Goal: Task Accomplishment & Management: Complete application form

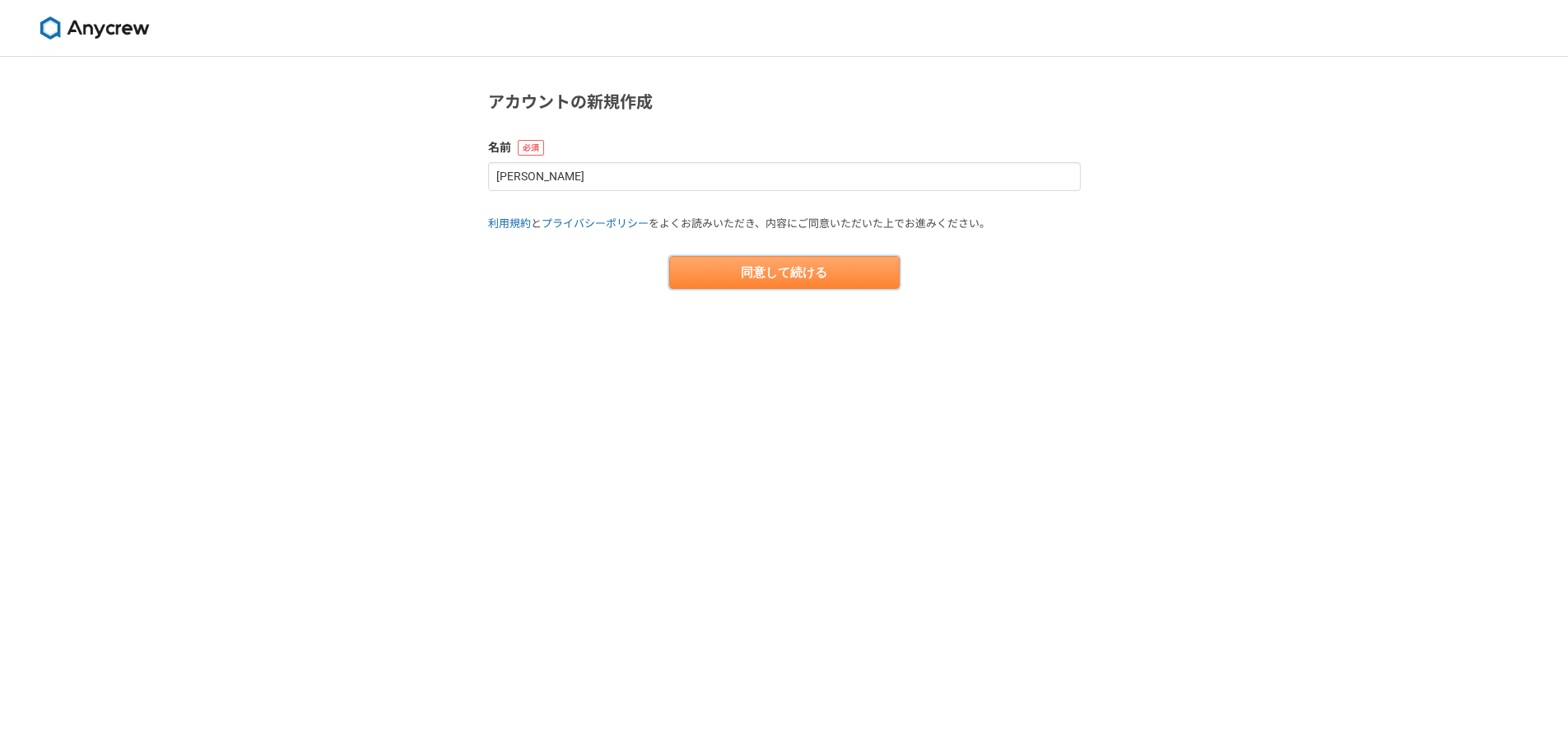
click at [731, 281] on button "同意して続ける" at bounding box center [784, 273] width 231 height 33
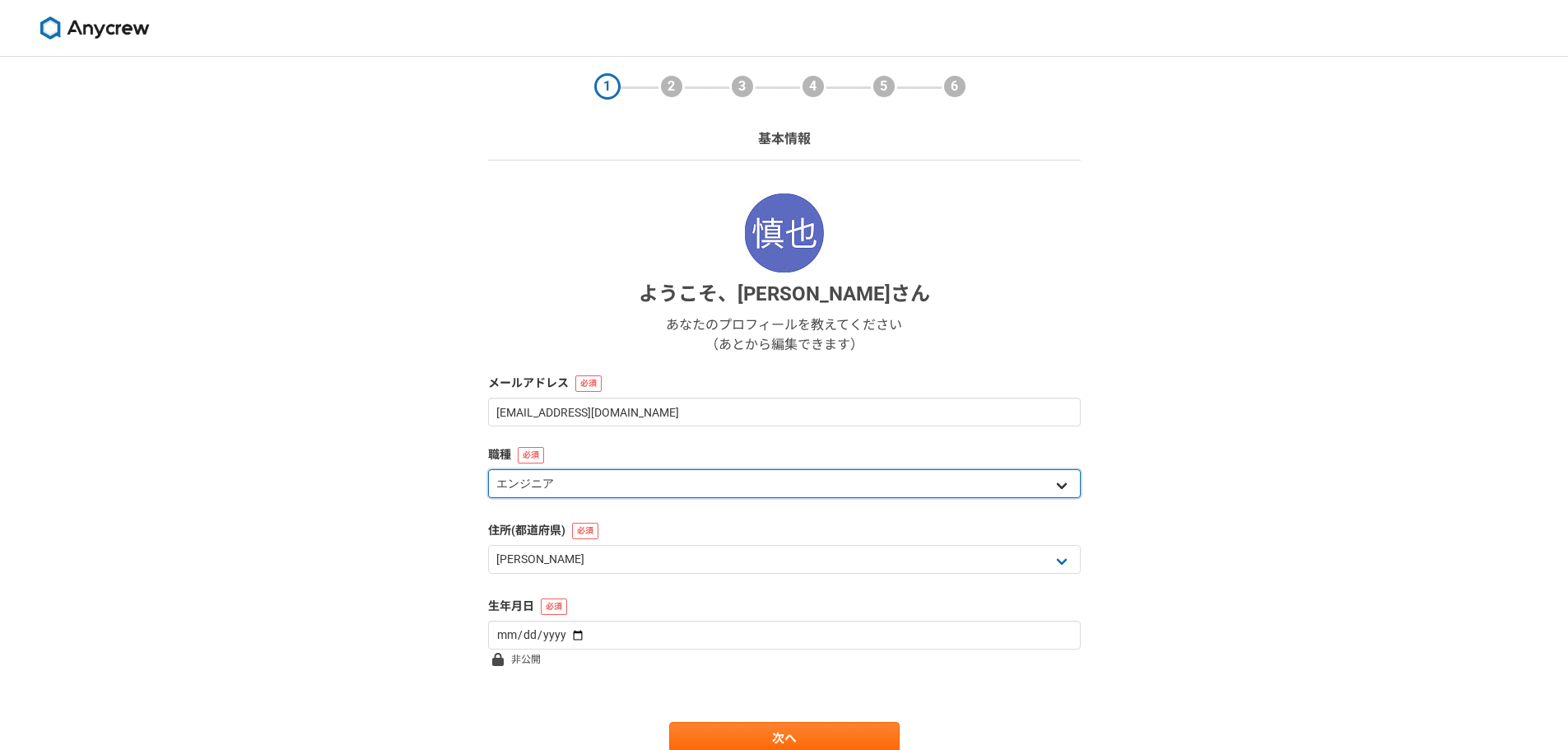
click at [629, 488] on select "エンジニア デザイナー ライター 営業 マーケティング 企画・事業開発 バックオフィス その他" at bounding box center [784, 483] width 592 height 29
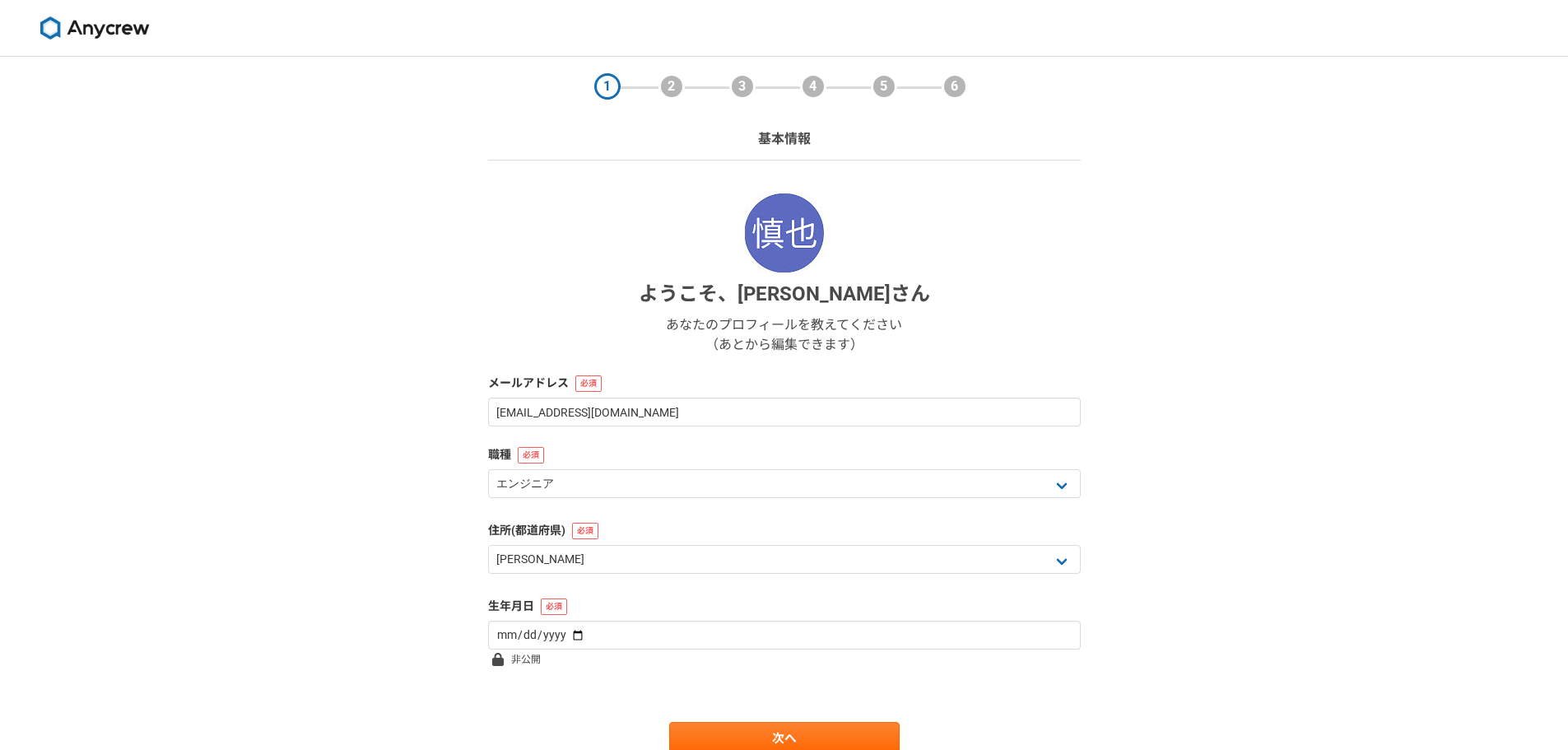
click at [381, 560] on div "1 2 3 4 5 6 基本情報 ようこそ、 金子慎也 さん あなたのプロフィールを教えてください （あとから編集できます） メールアドレス dinoleon…" at bounding box center [784, 438] width 1568 height 764
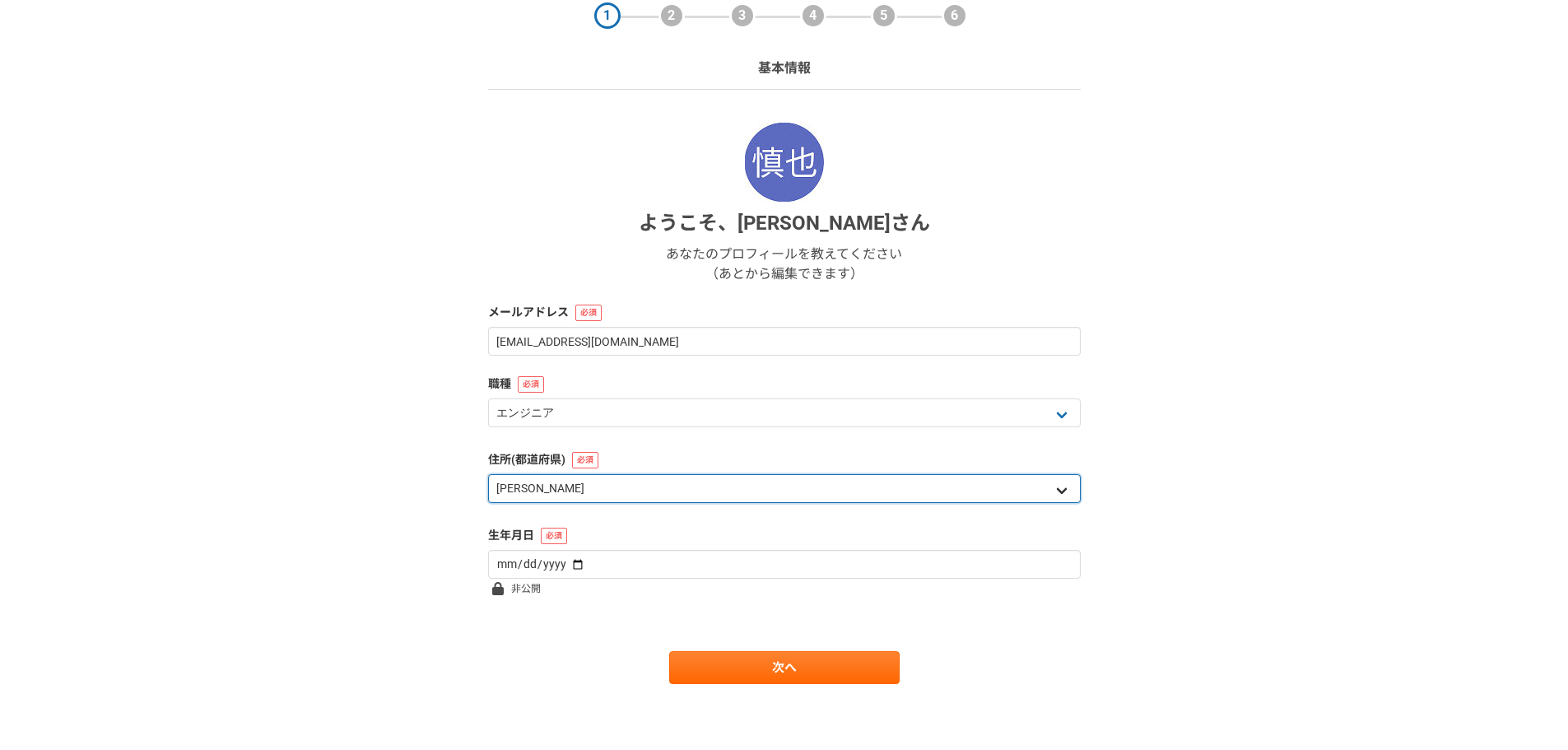
click at [540, 483] on select "北海道 青森県 岩手県 宮城県 秋田県 山形県 福島県 茨城県 栃木県 群馬県 埼玉県 千葉県 東京都 神奈川県 新潟県 富山県 石川県 福井県 山梨県 長野…" at bounding box center [784, 488] width 592 height 29
select select "12"
click at [488, 474] on select "北海道 青森県 岩手県 宮城県 秋田県 山形県 福島県 茨城県 栃木県 群馬県 埼玉県 千葉県 東京都 神奈川県 新潟県 富山県 石川県 福井県 山梨県 長野…" at bounding box center [784, 488] width 592 height 29
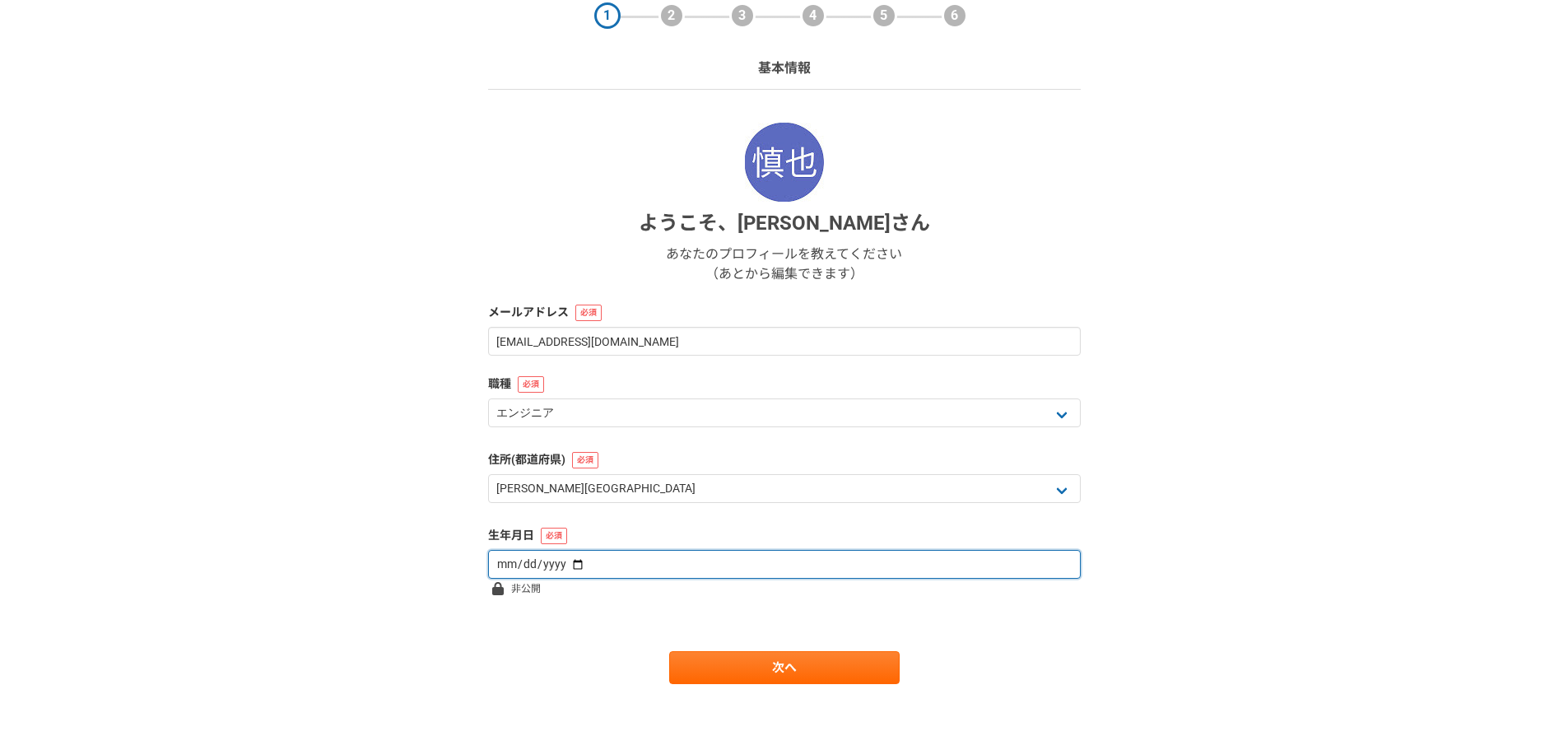
click at [592, 561] on input "date" at bounding box center [784, 564] width 592 height 29
click at [507, 568] on input "date" at bounding box center [784, 564] width 592 height 29
type input "1981-11-19"
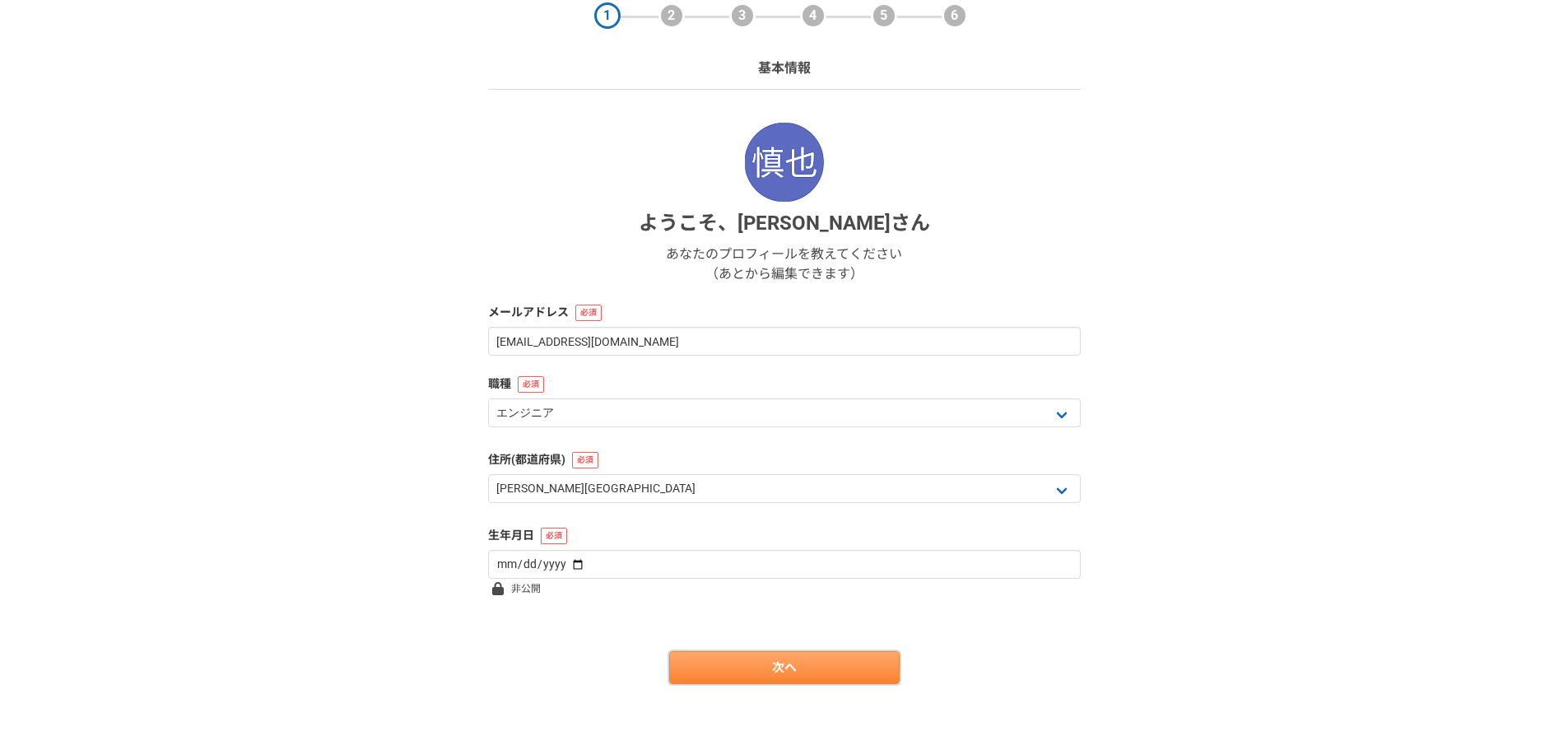
click at [720, 661] on link "次へ" at bounding box center [784, 667] width 231 height 33
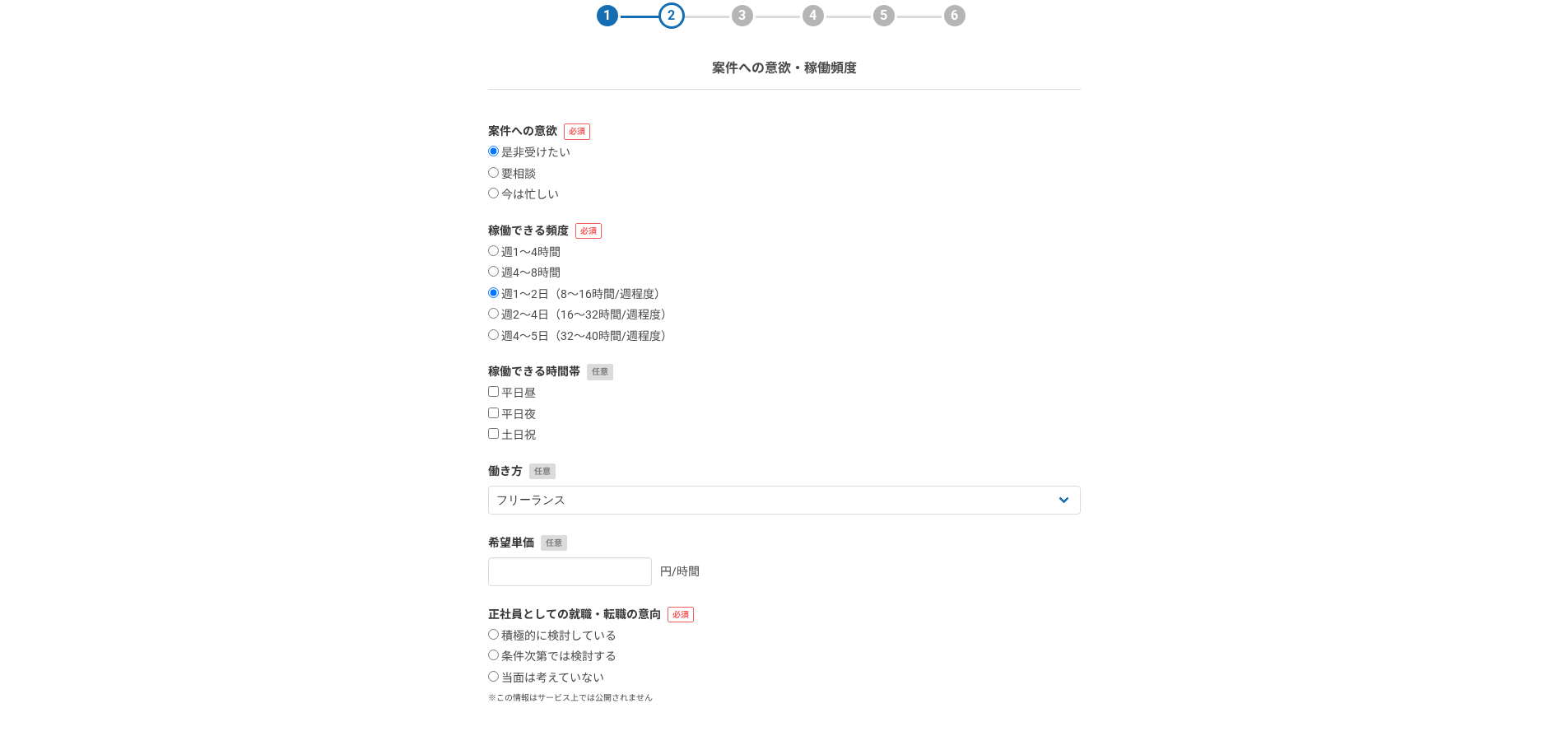
scroll to position [0, 0]
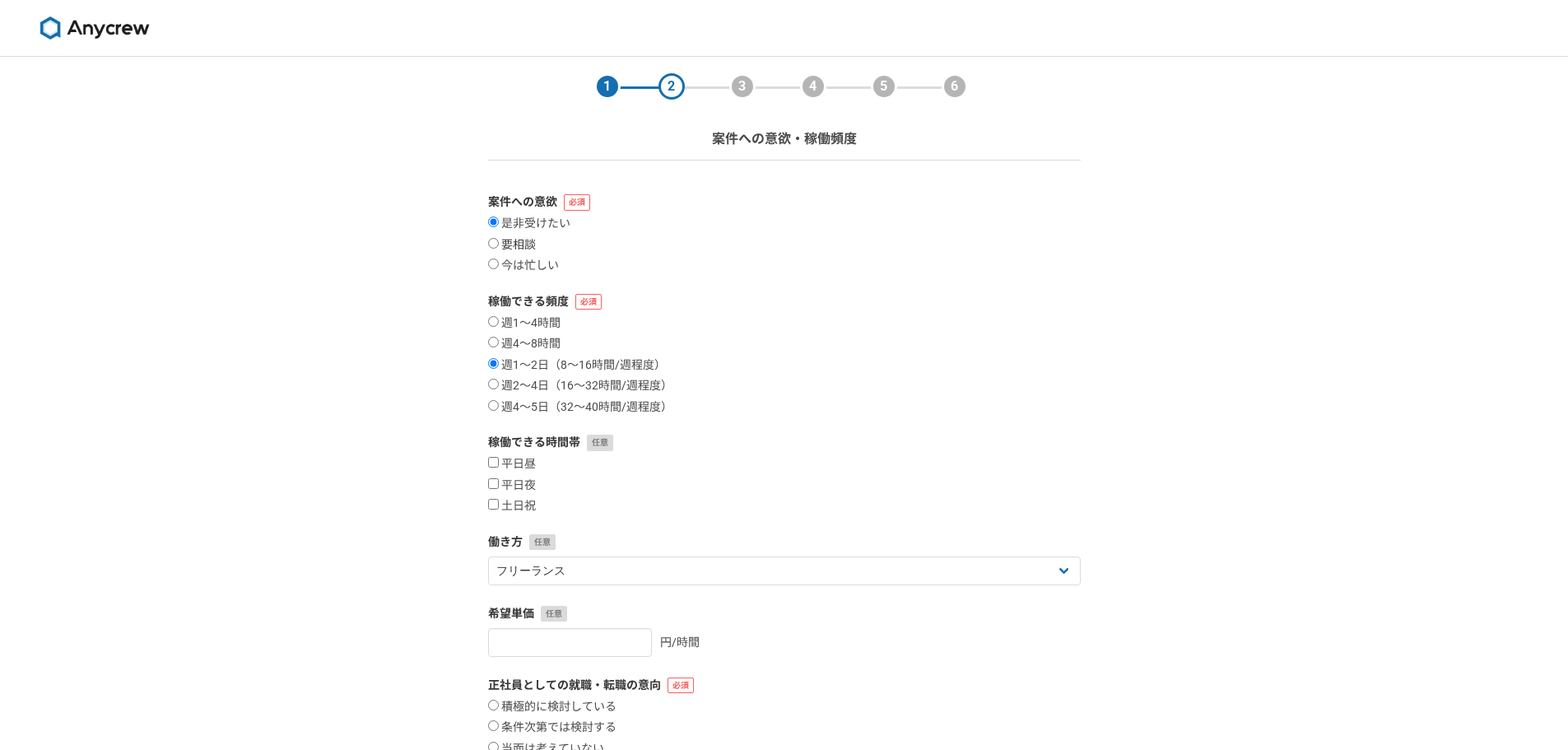
click at [516, 246] on label "要相談" at bounding box center [511, 245] width 48 height 15
click at [499, 246] on input "要相談" at bounding box center [493, 243] width 10 height 10
radio input "true"
drag, startPoint x: 566, startPoint y: 406, endPoint x: 551, endPoint y: 405, distance: 15.0
click at [551, 405] on label "週4〜5日（32〜40時間/週程度）" at bounding box center [580, 407] width 185 height 15
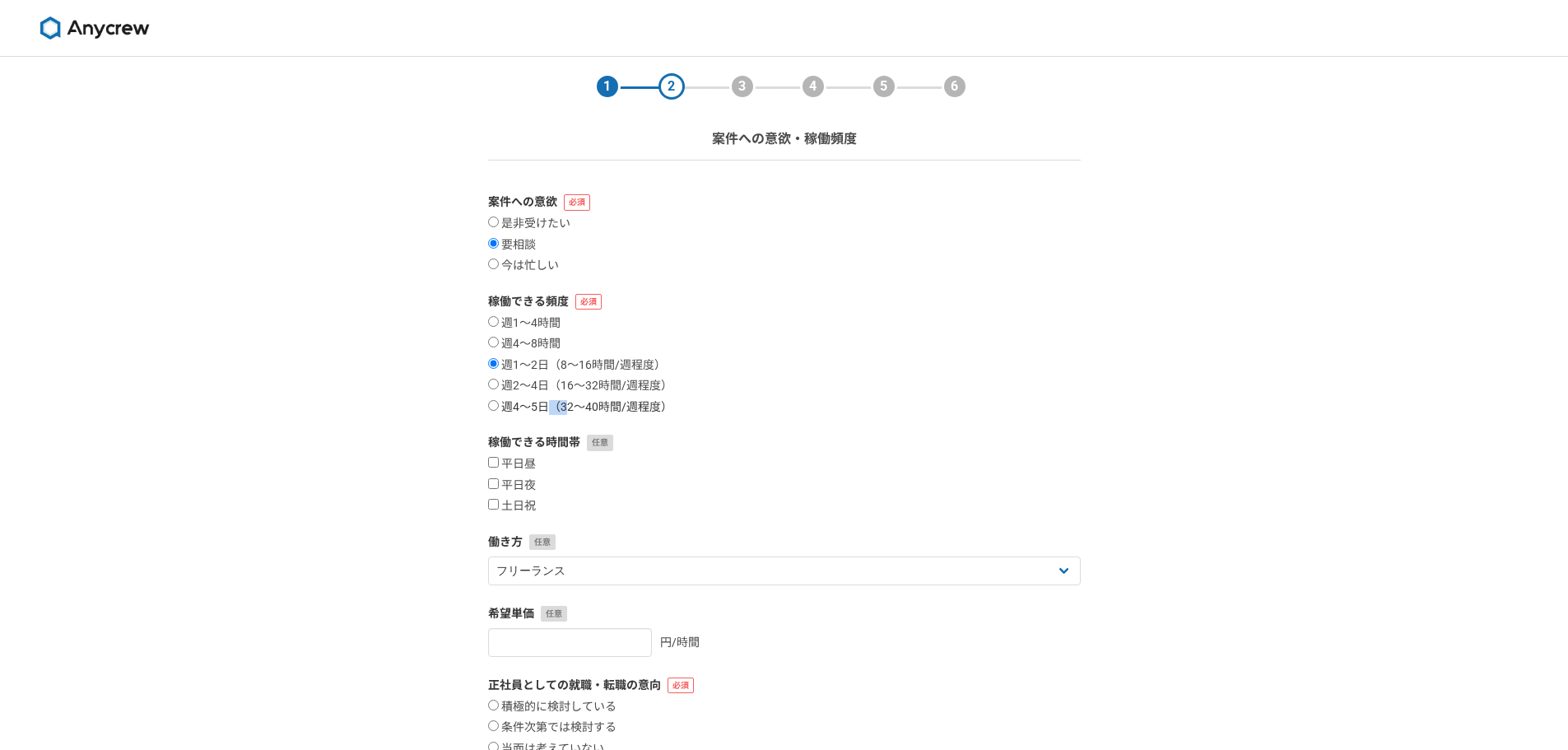
click at [551, 402] on label "週4〜5日（32〜40時間/週程度）" at bounding box center [580, 407] width 185 height 15
click at [499, 402] on input "週4〜5日（32〜40時間/週程度）" at bounding box center [493, 405] width 10 height 10
radio input "true"
click at [574, 385] on label "週2〜4日（16〜32時間/週程度）" at bounding box center [580, 386] width 185 height 15
click at [499, 385] on input "週2〜4日（16〜32時間/週程度）" at bounding box center [493, 384] width 10 height 10
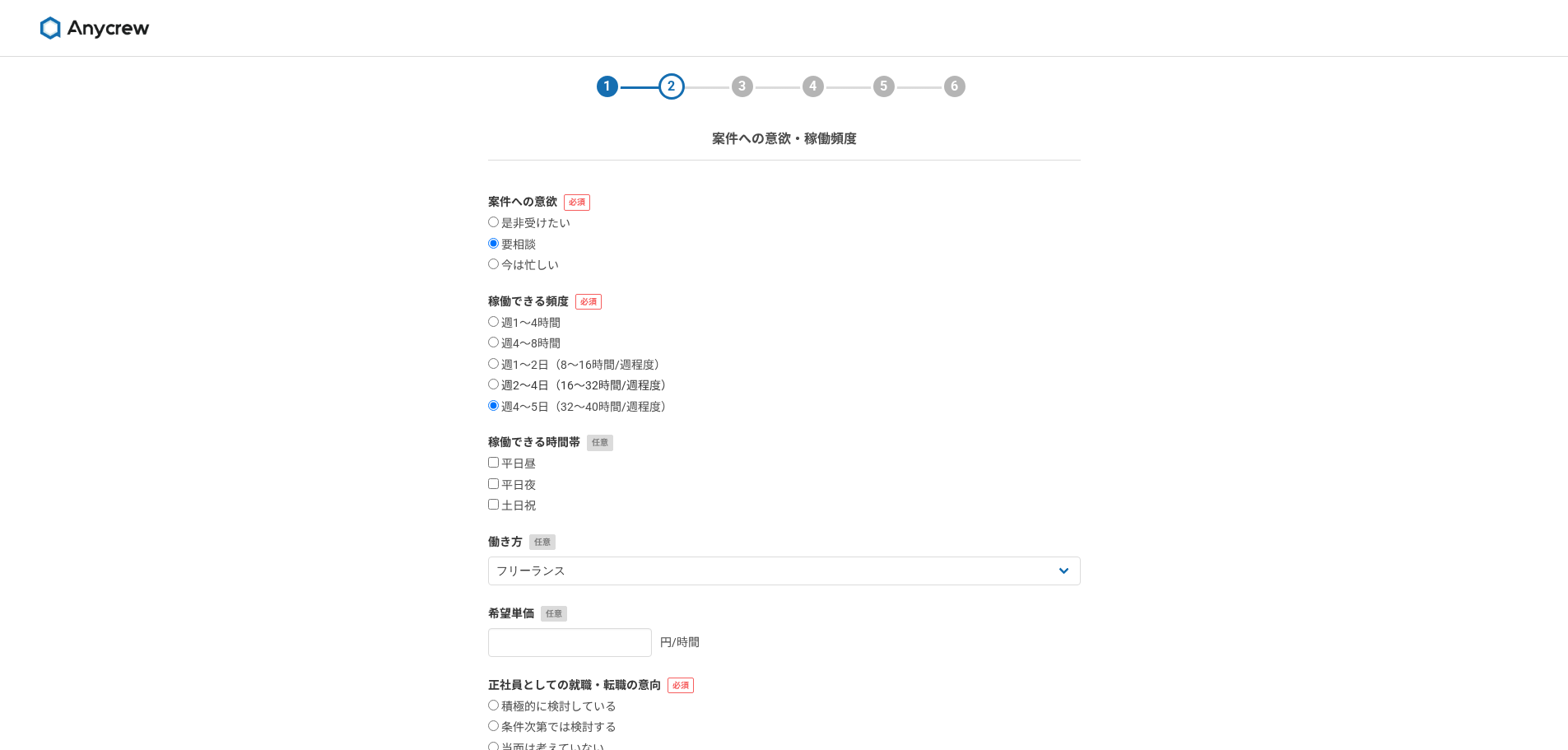
radio input "true"
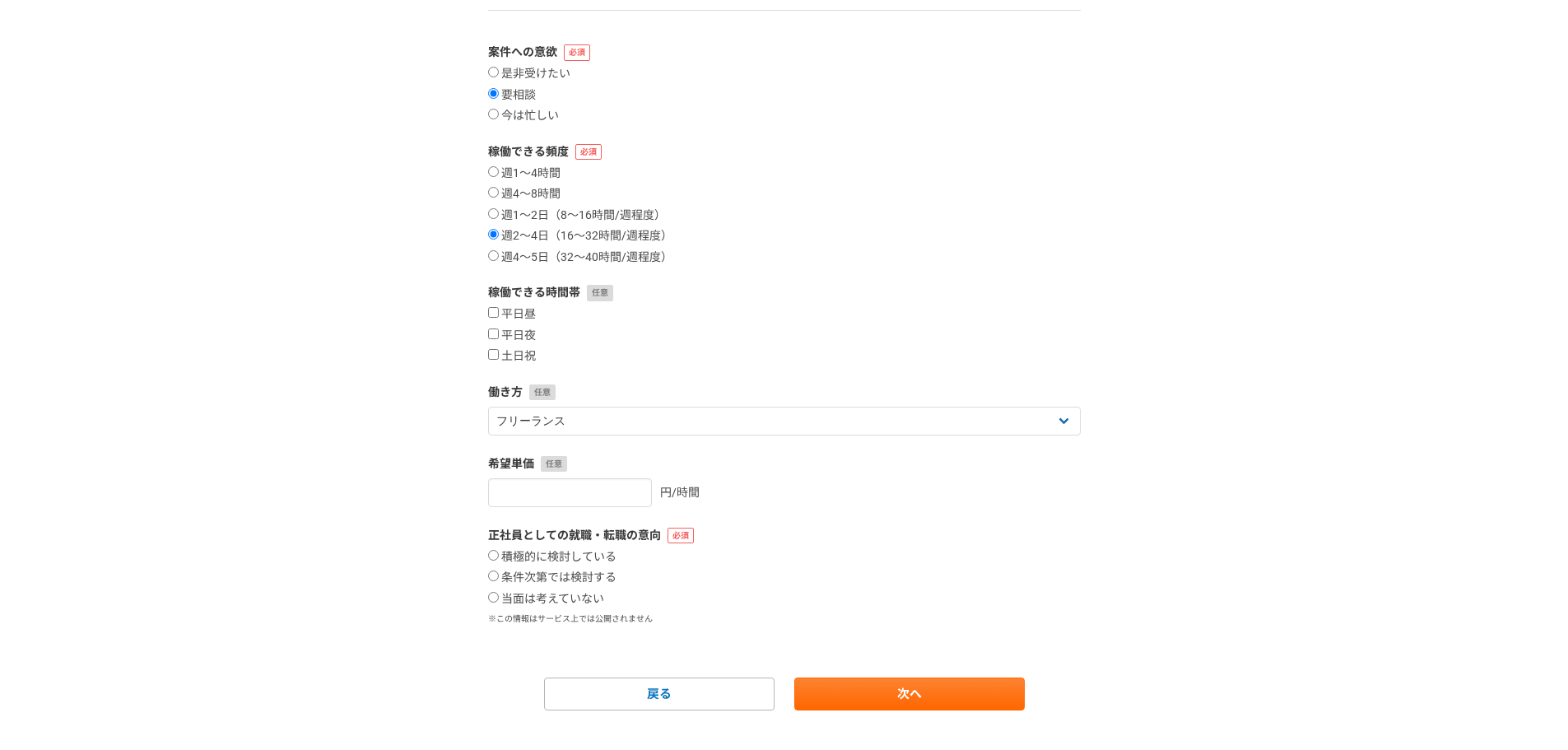
scroll to position [165, 0]
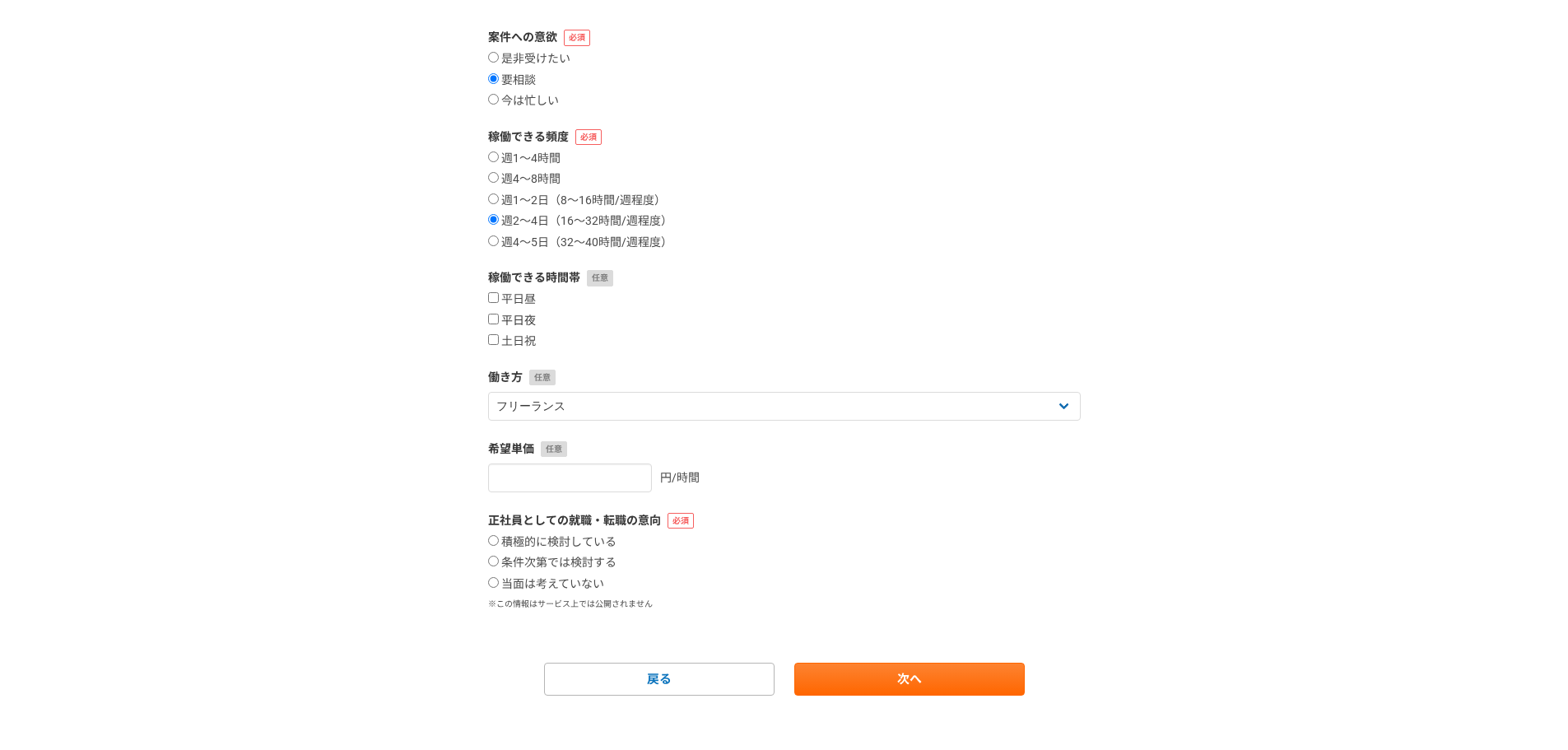
click at [499, 321] on label "平日夜" at bounding box center [511, 321] width 48 height 15
click at [499, 321] on input "平日夜" at bounding box center [493, 319] width 10 height 10
checkbox input "true"
click at [502, 336] on label "土日祝" at bounding box center [511, 341] width 48 height 15
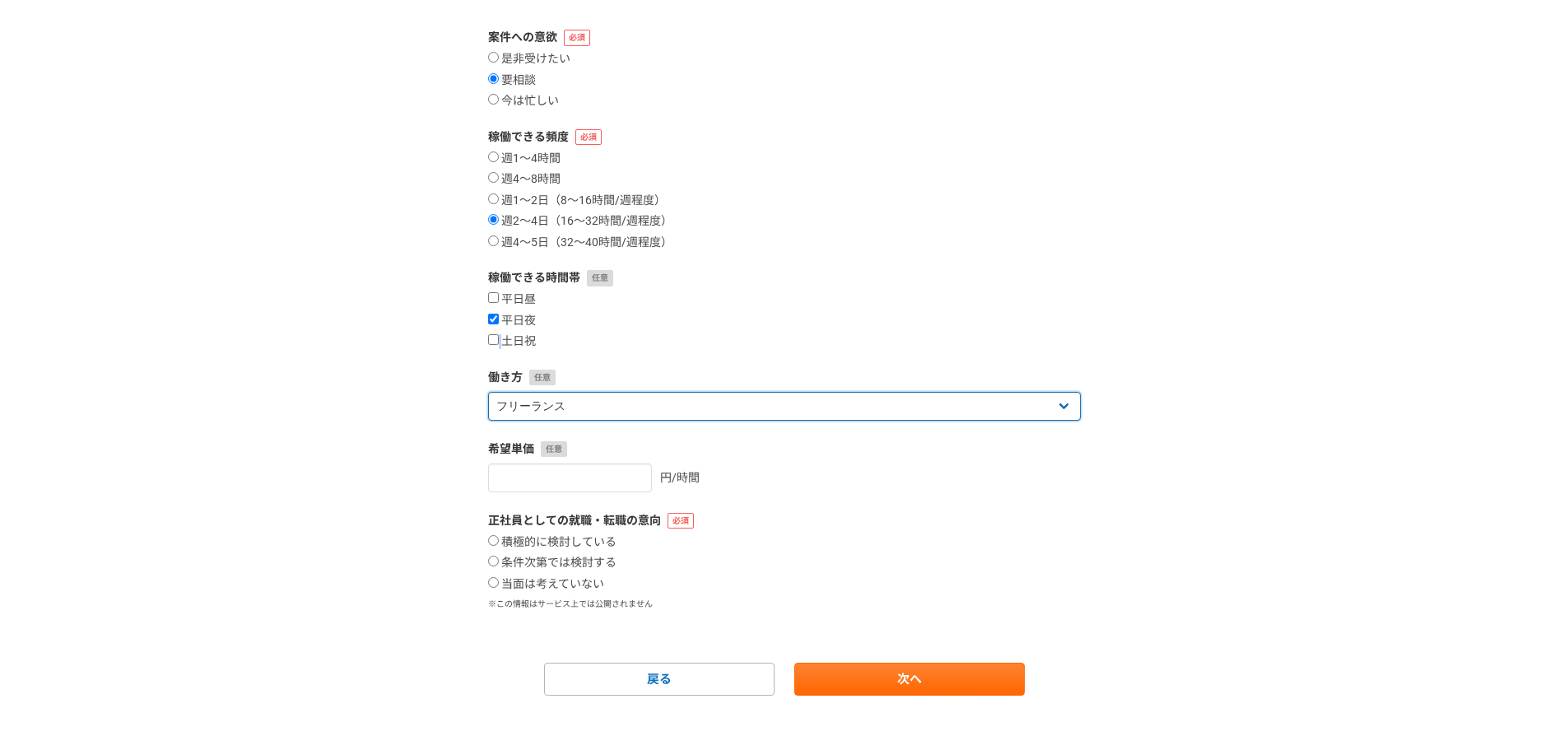
drag, startPoint x: 619, startPoint y: 404, endPoint x: 628, endPoint y: 375, distance: 30.4
click at [628, 375] on div "働き方 フリーランス 副業 その他" at bounding box center [784, 395] width 592 height 52
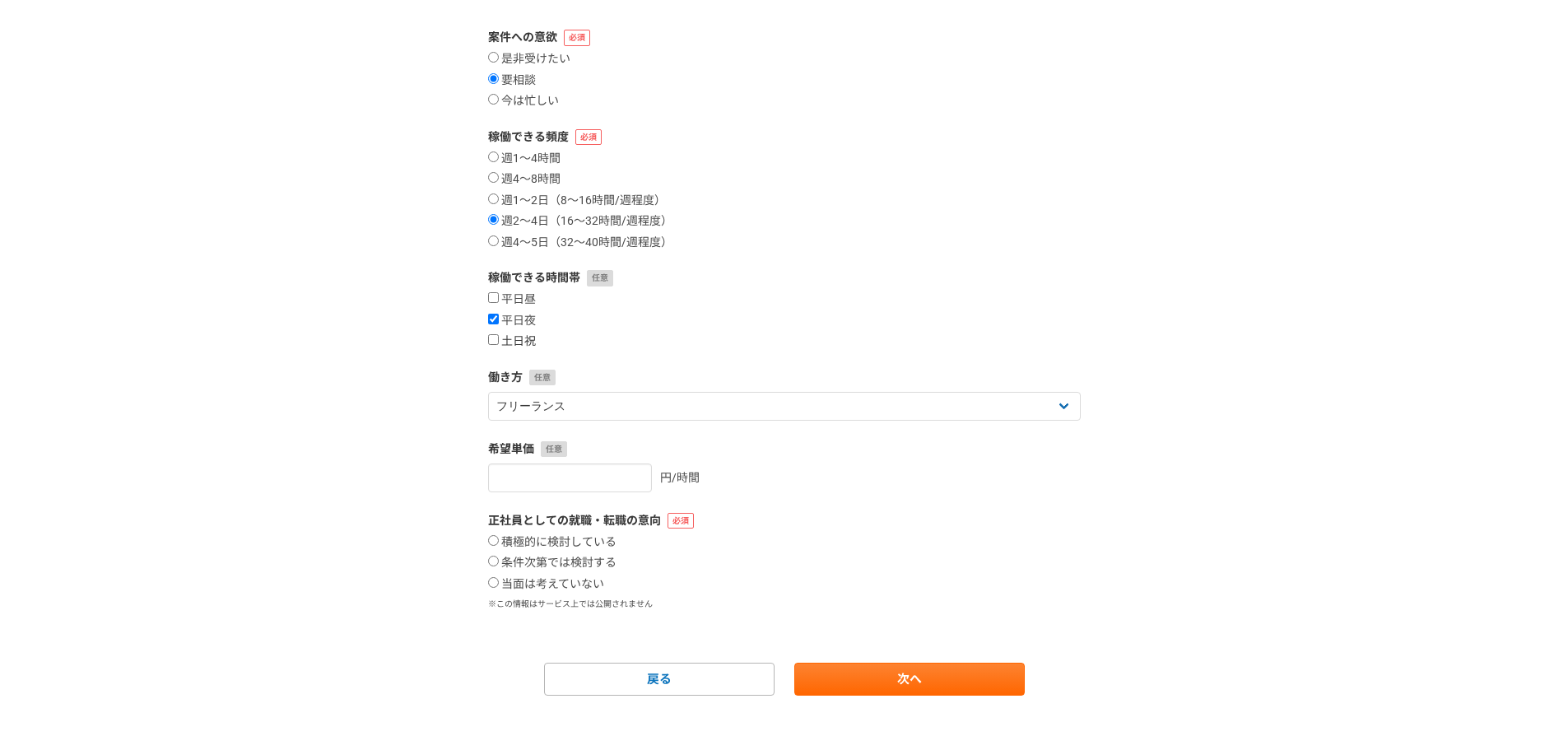
click at [504, 336] on label "土日祝" at bounding box center [511, 341] width 48 height 15
click at [499, 336] on input "土日祝" at bounding box center [493, 340] width 10 height 10
checkbox input "true"
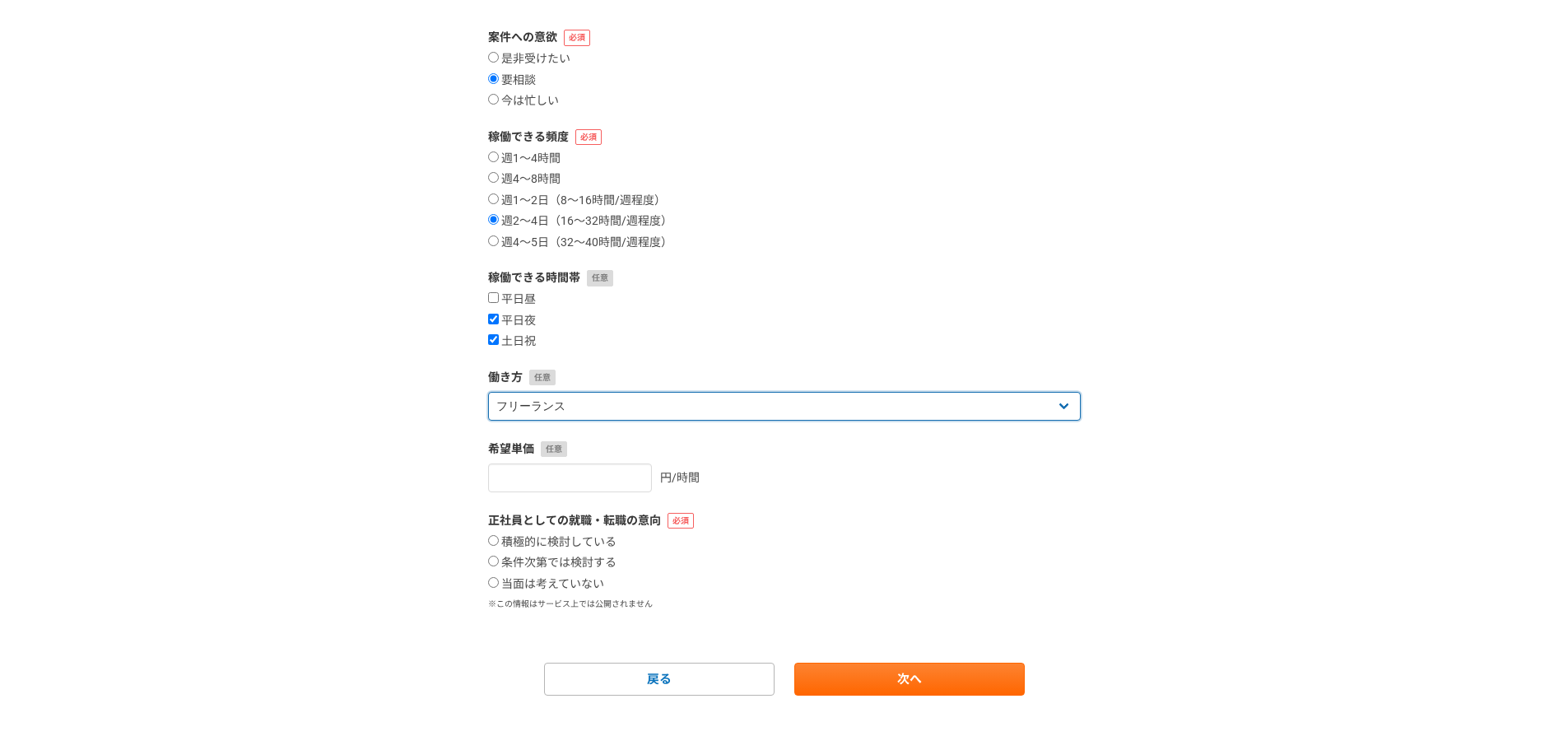
drag, startPoint x: 659, startPoint y: 397, endPoint x: 663, endPoint y: 381, distance: 16.5
click at [659, 397] on select "フリーランス 副業 その他" at bounding box center [784, 406] width 592 height 29
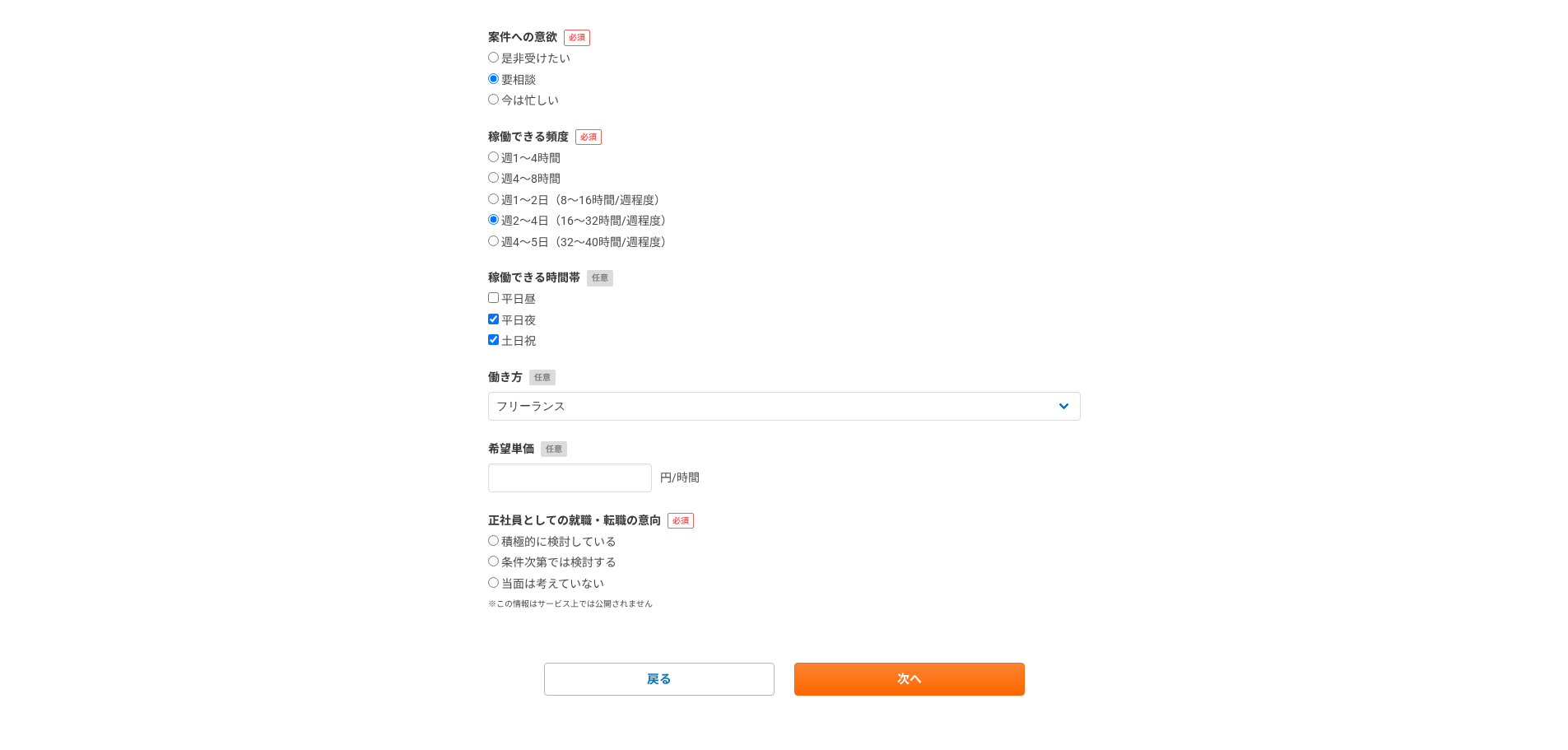
click at [669, 367] on form "案件への意欲 是非受けたい 要相談 今は忙しい 稼働できる頻度 週1〜4時間 週4〜8時間 週1〜2日（8〜16時間/週程度） 週2〜4日（16〜32時間/週…" at bounding box center [784, 361] width 592 height 666
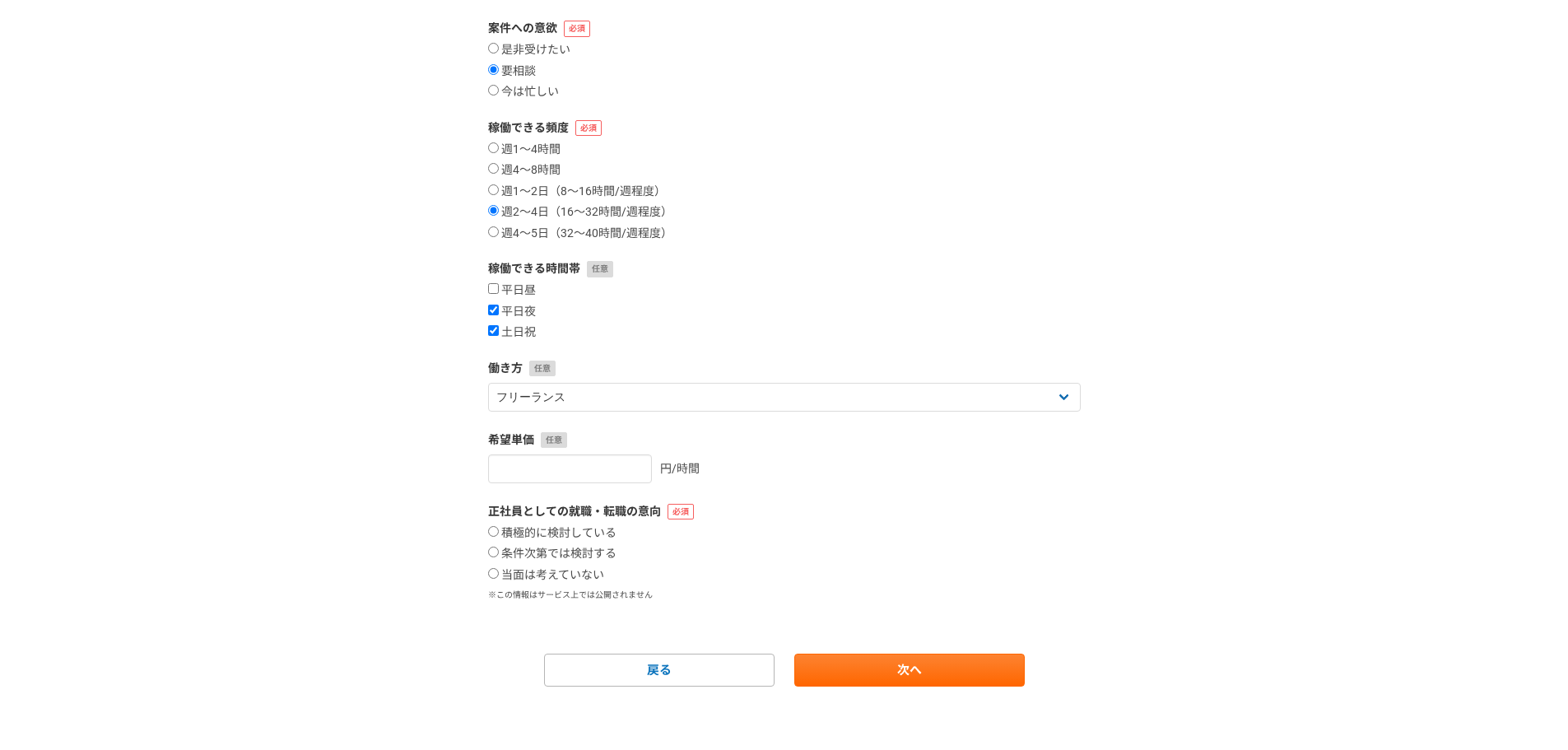
scroll to position [176, 0]
click at [569, 581] on div "正社員としての就職・転職の意向 積極的に検討している 条件次第では検討する 当面は考えていない ※この情報はサービス上では公開されません" at bounding box center [784, 549] width 592 height 98
click at [575, 578] on label "当面は考えていない" at bounding box center [545, 572] width 116 height 15
click at [499, 576] on input "当面は考えていない" at bounding box center [493, 571] width 10 height 10
radio input "true"
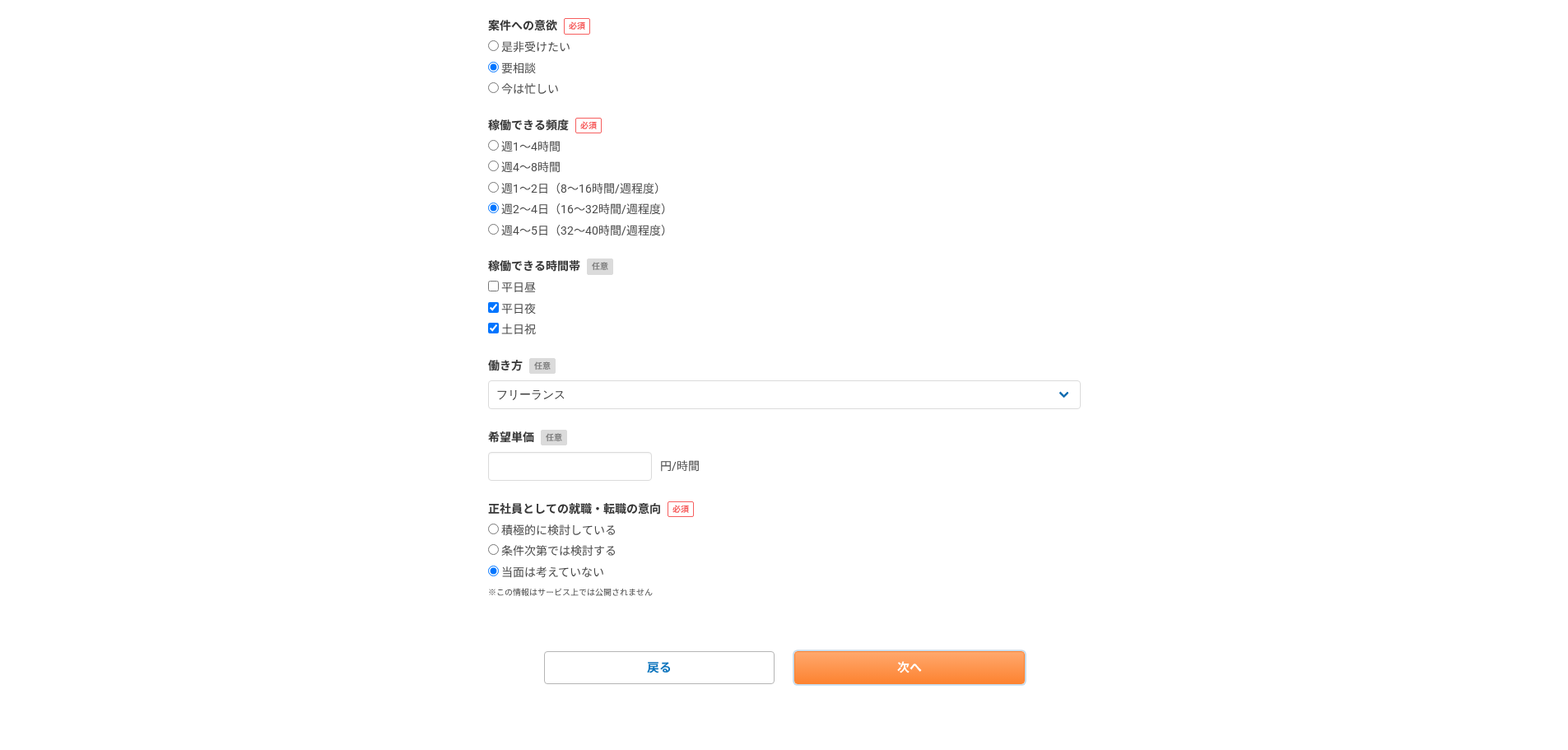
click at [890, 668] on link "次へ" at bounding box center [909, 667] width 231 height 33
select select
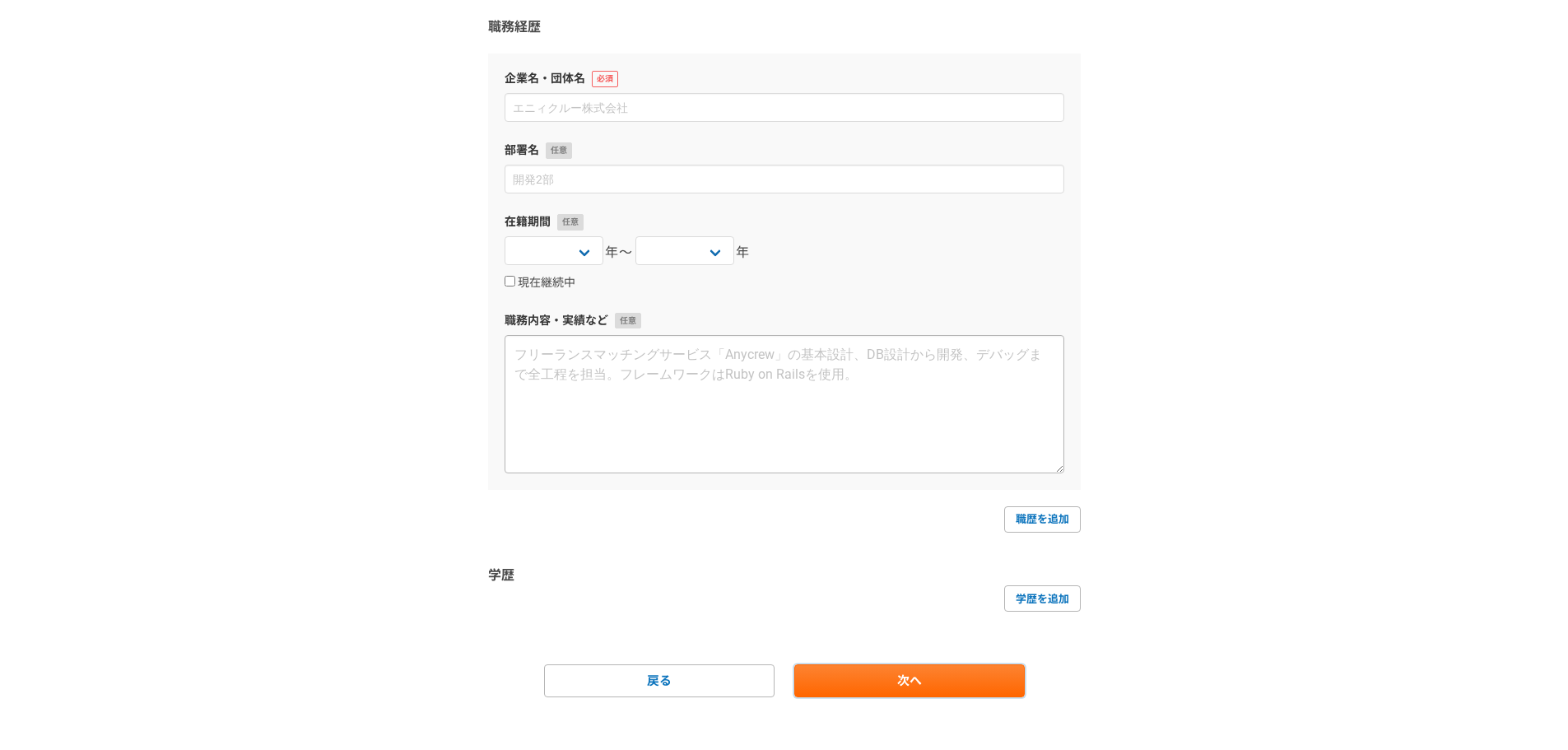
scroll to position [0, 0]
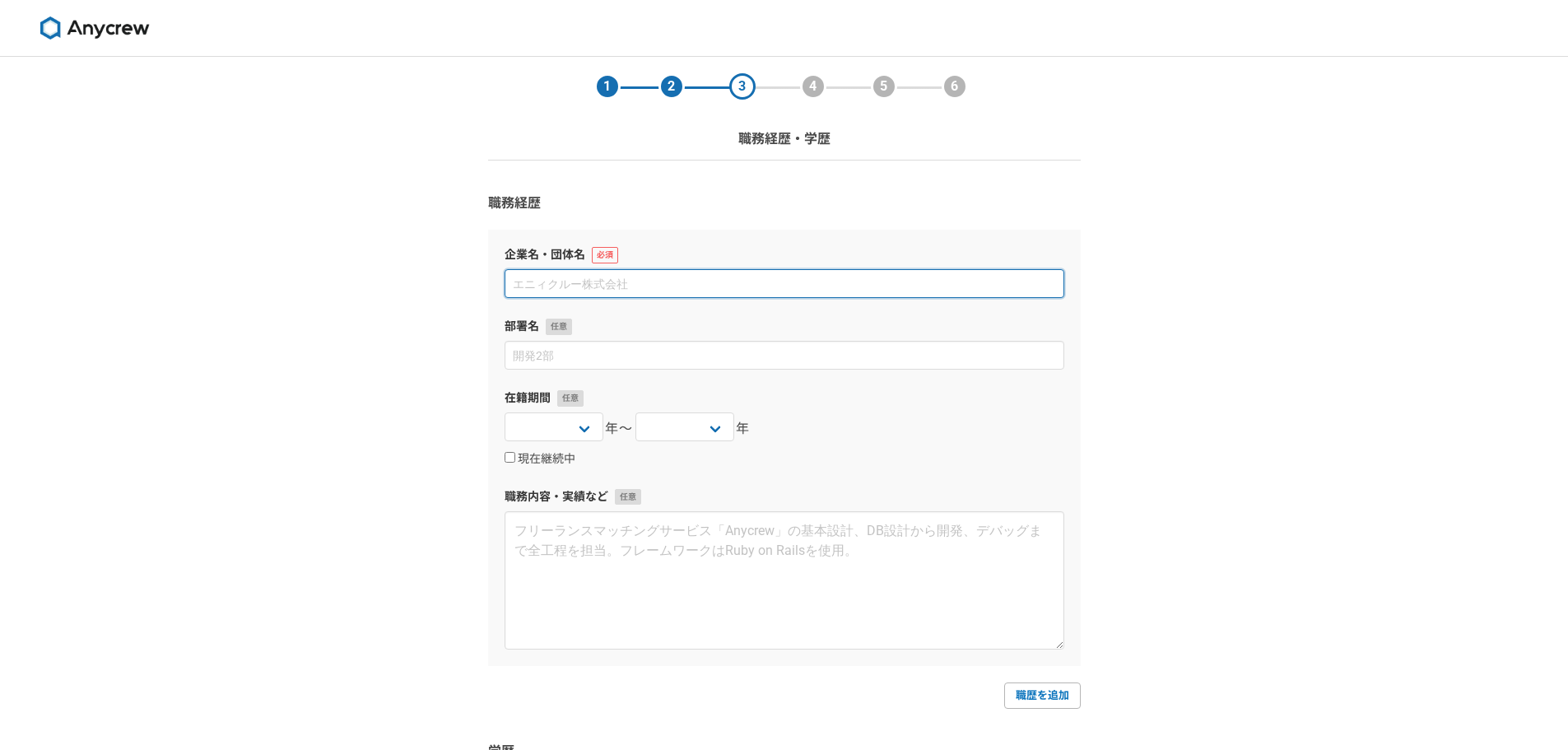
click at [625, 277] on input at bounding box center [784, 283] width 560 height 29
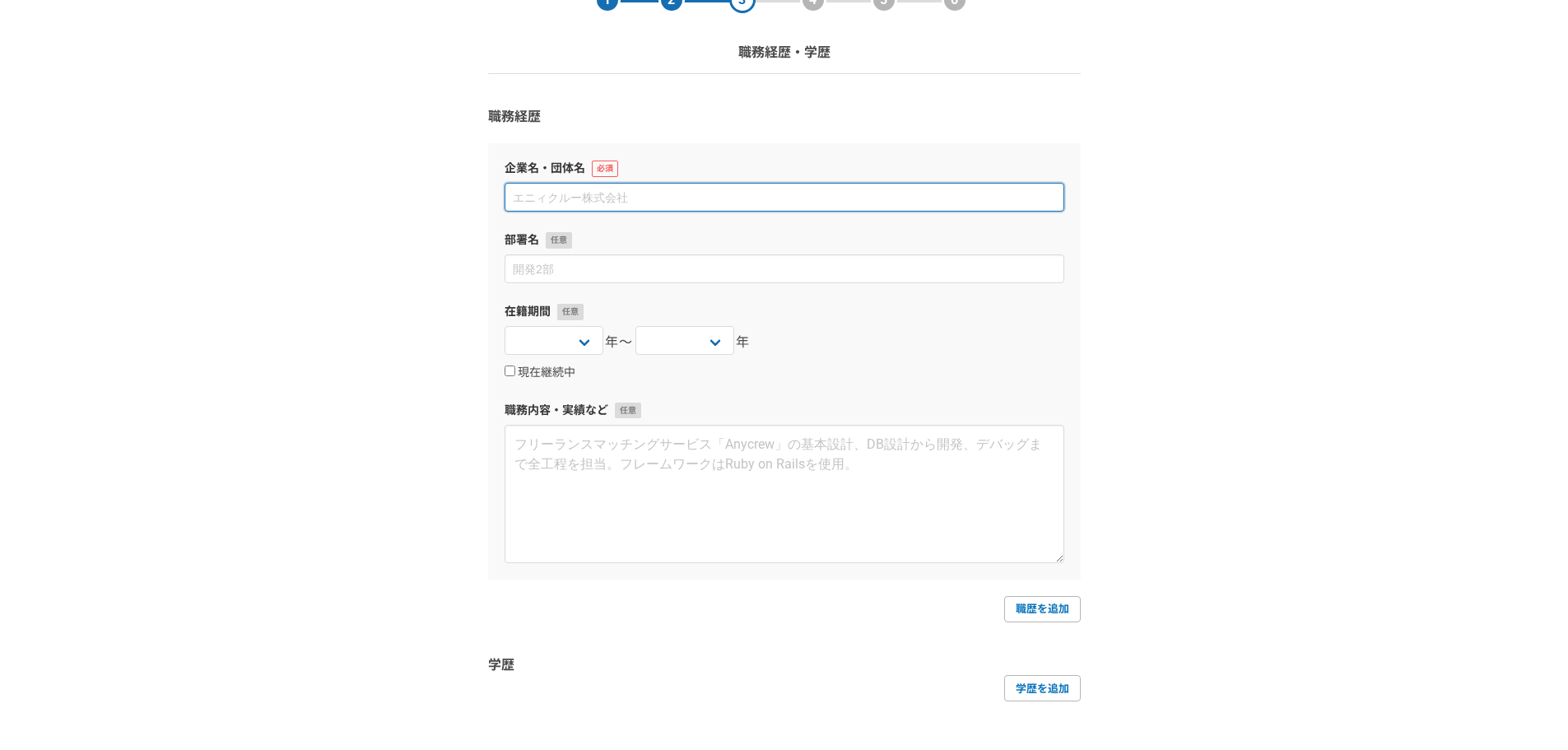
scroll to position [189, 0]
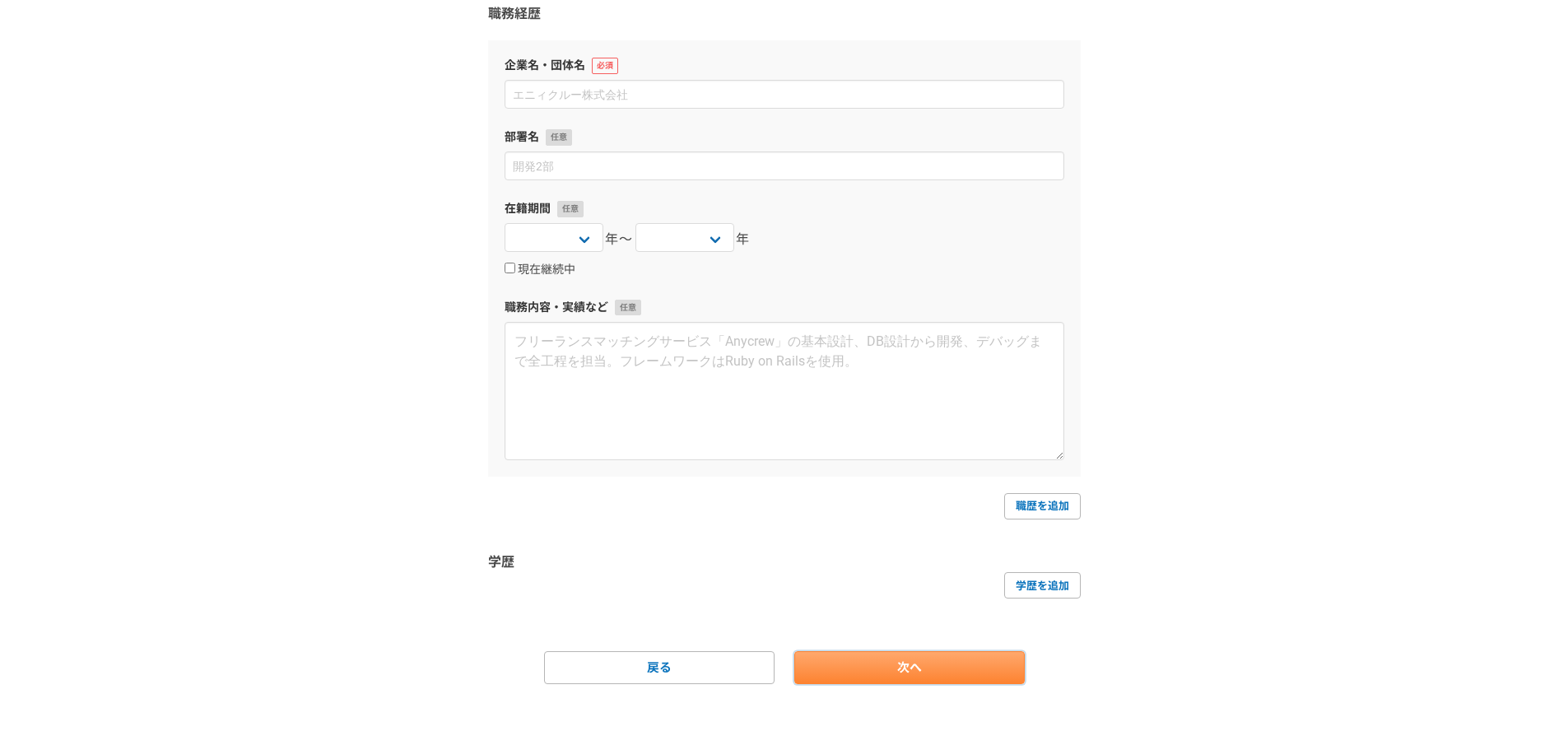
click at [875, 665] on link "次へ" at bounding box center [909, 667] width 231 height 33
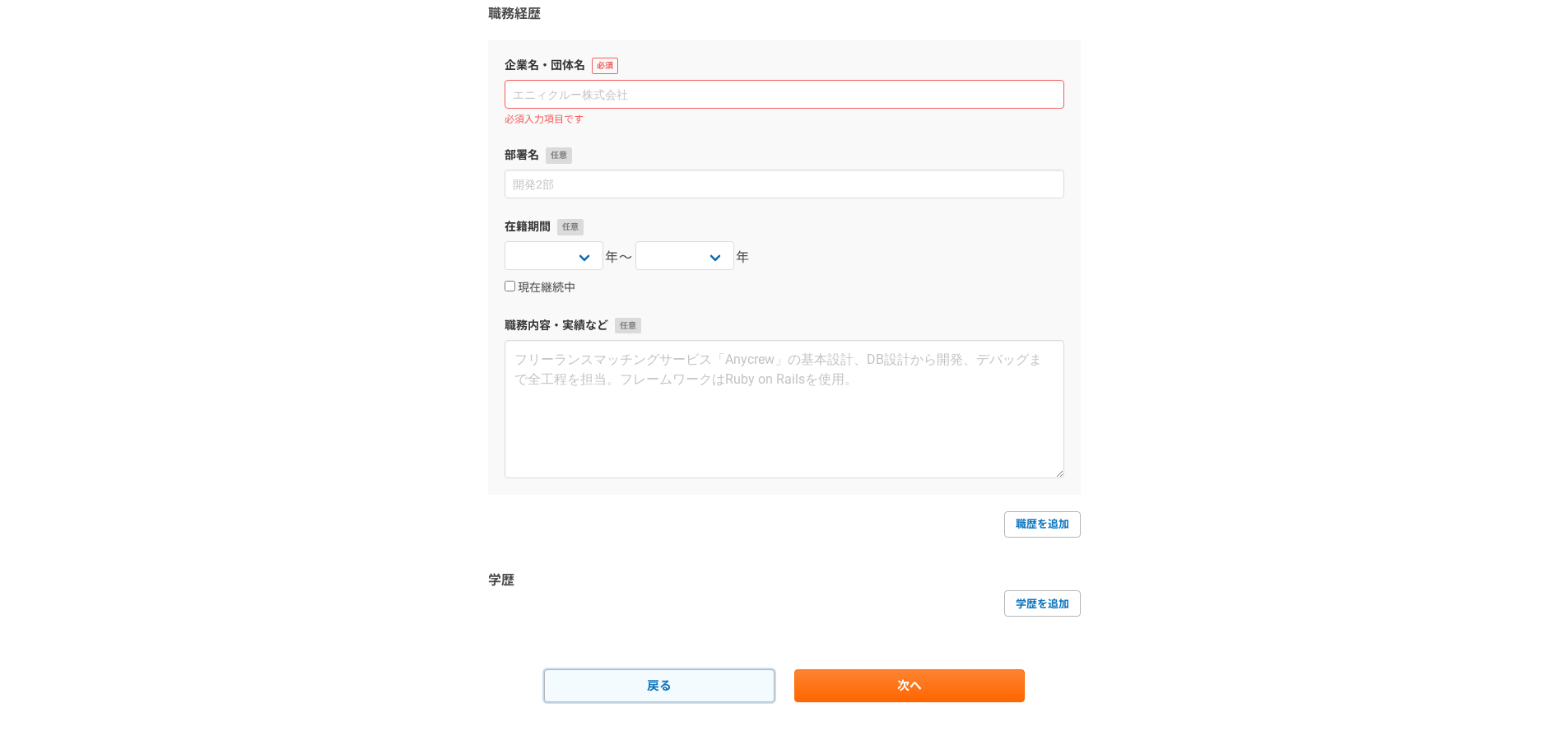
click at [769, 688] on link "戻る" at bounding box center [659, 686] width 231 height 33
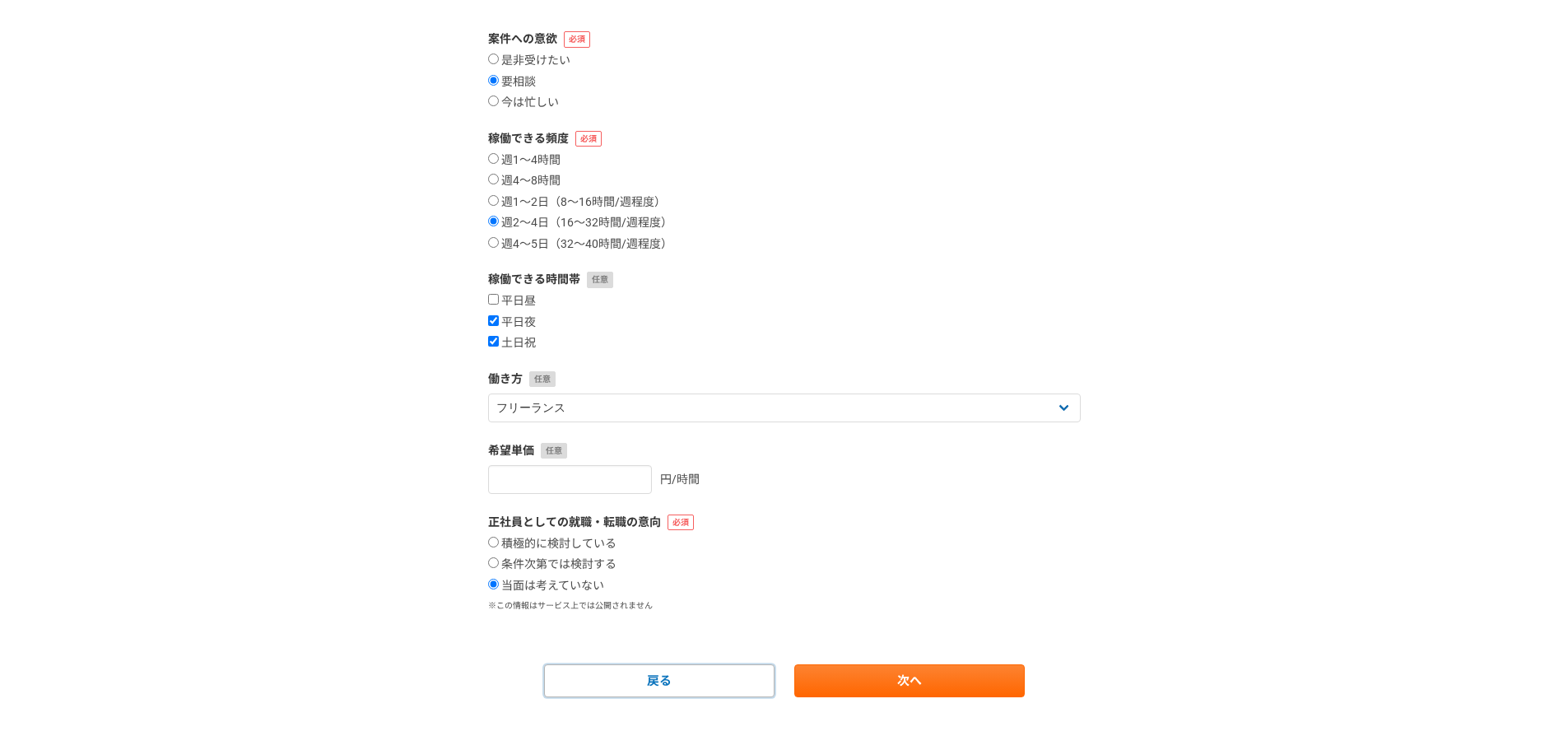
scroll to position [165, 0]
click at [837, 679] on link "次へ" at bounding box center [909, 679] width 231 height 33
select select
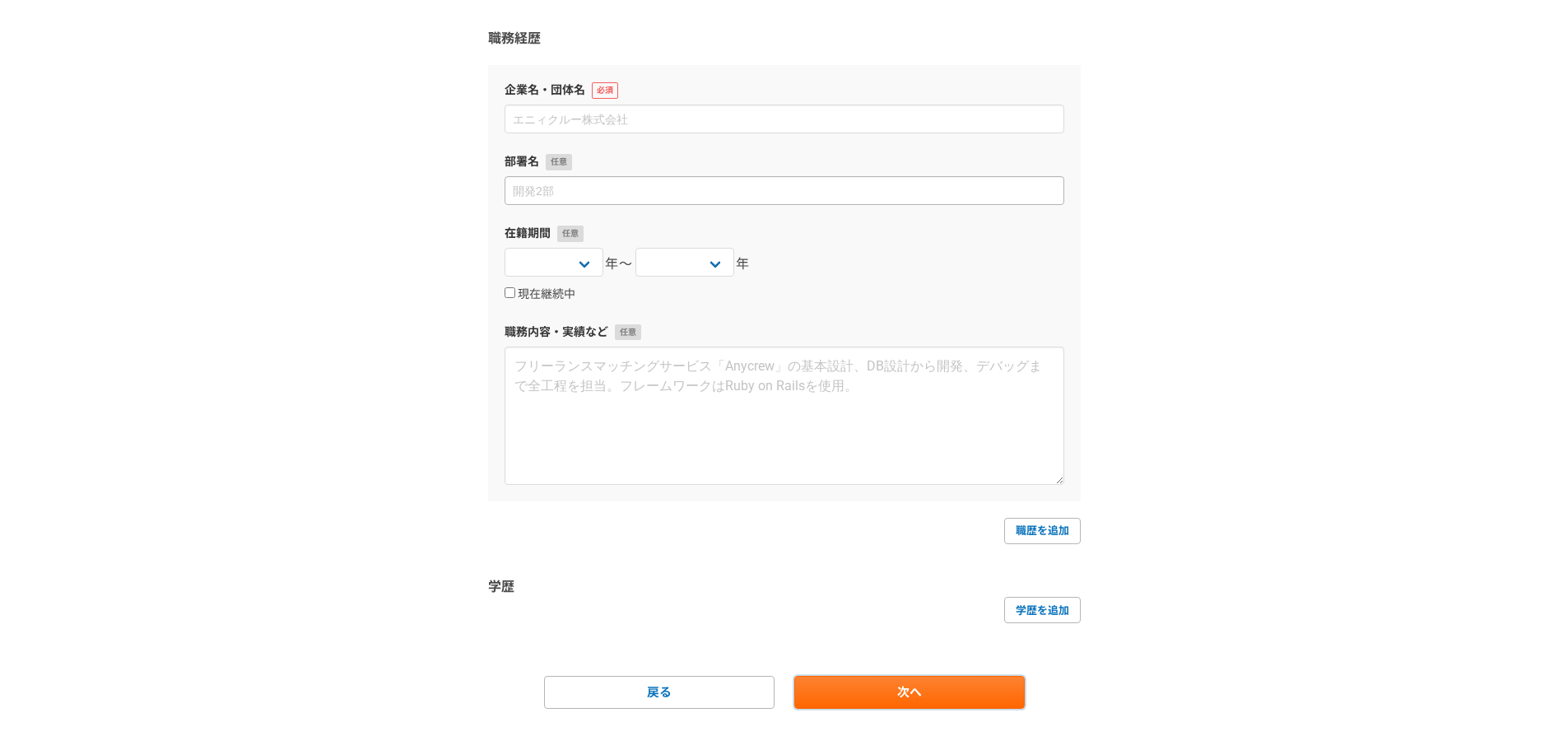
scroll to position [0, 0]
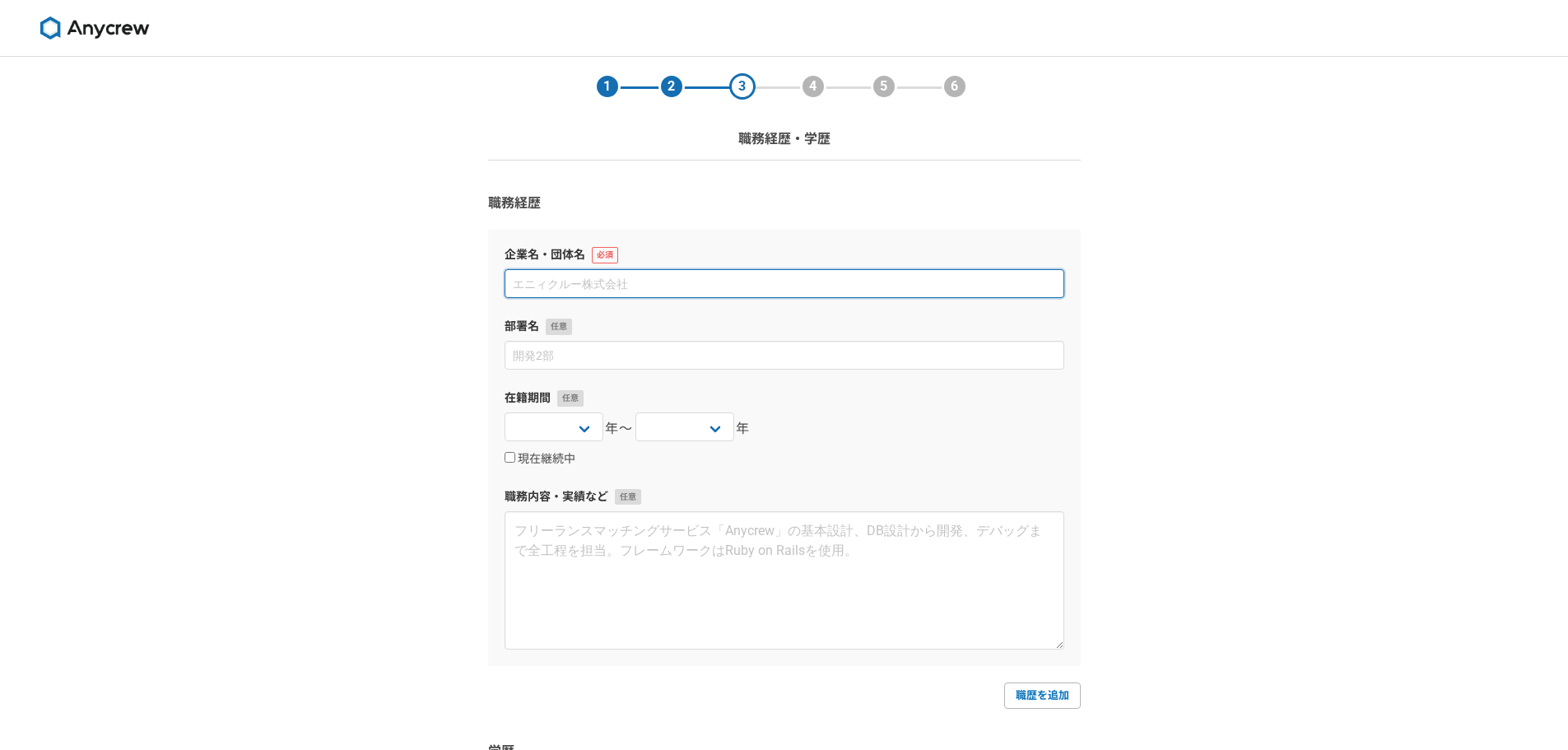
click at [670, 280] on input at bounding box center [784, 283] width 560 height 29
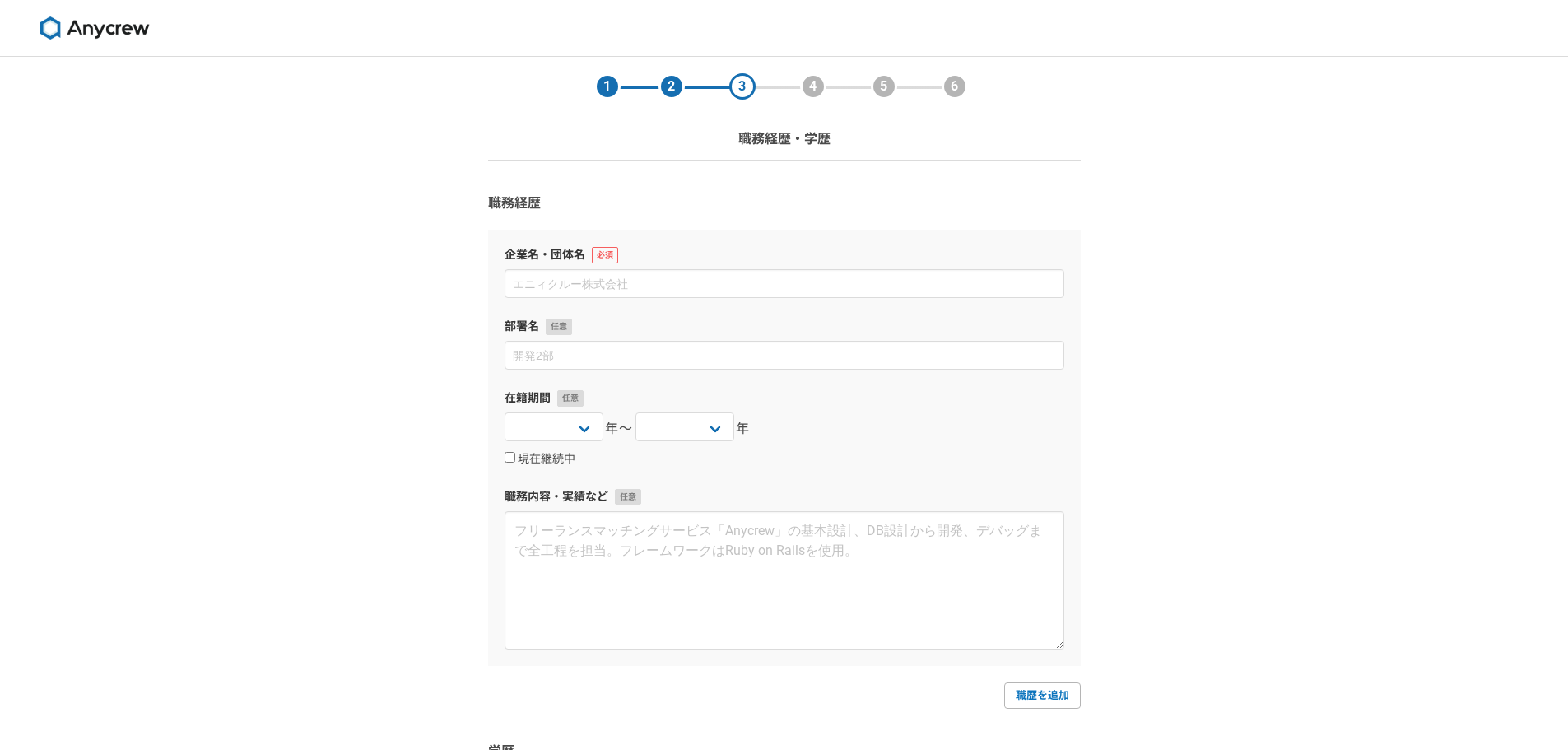
drag, startPoint x: 54, startPoint y: 34, endPoint x: 163, endPoint y: 34, distance: 109.0
click at [55, 34] on img at bounding box center [95, 28] width 124 height 23
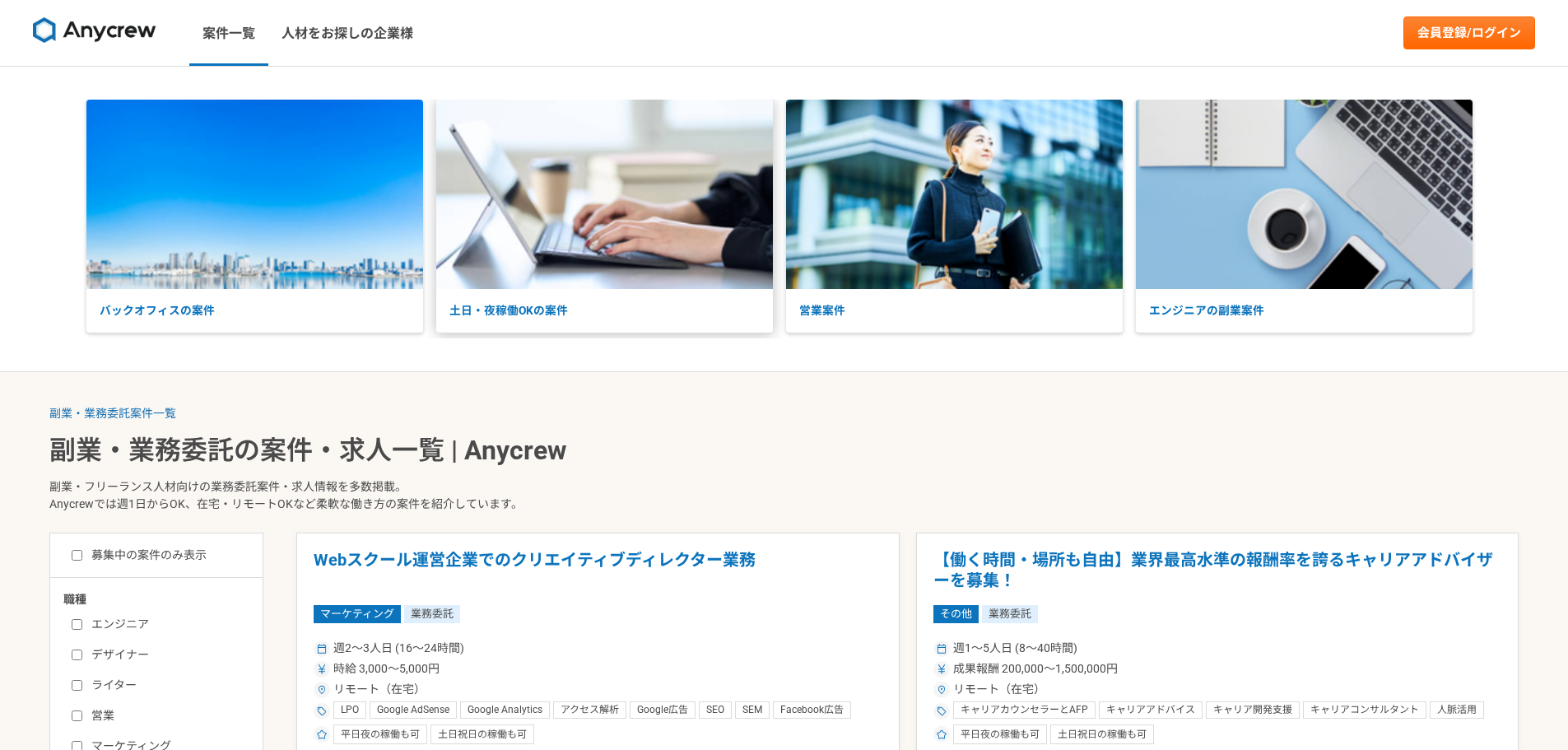
click at [586, 269] on img at bounding box center [605, 193] width 336 height 189
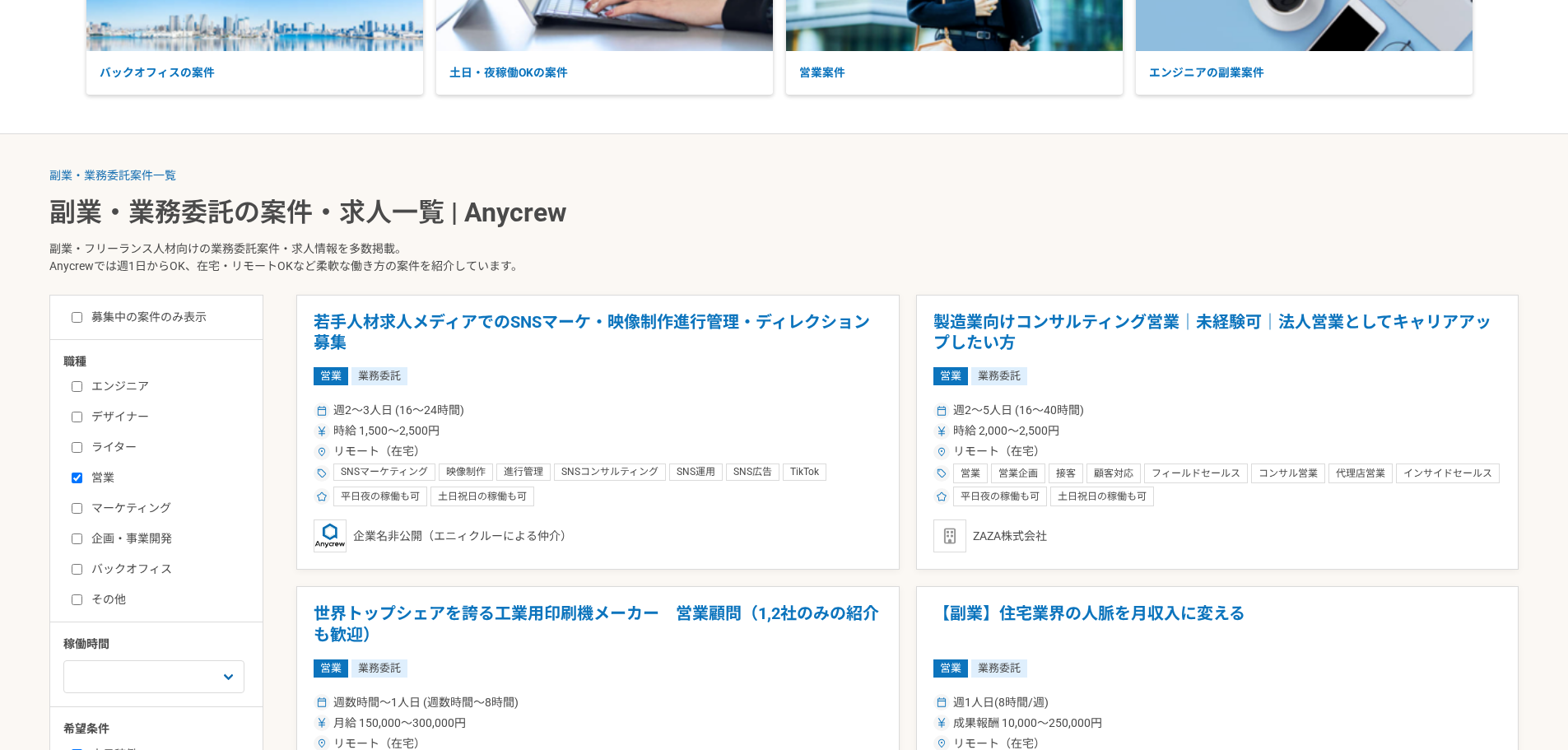
scroll to position [247, 0]
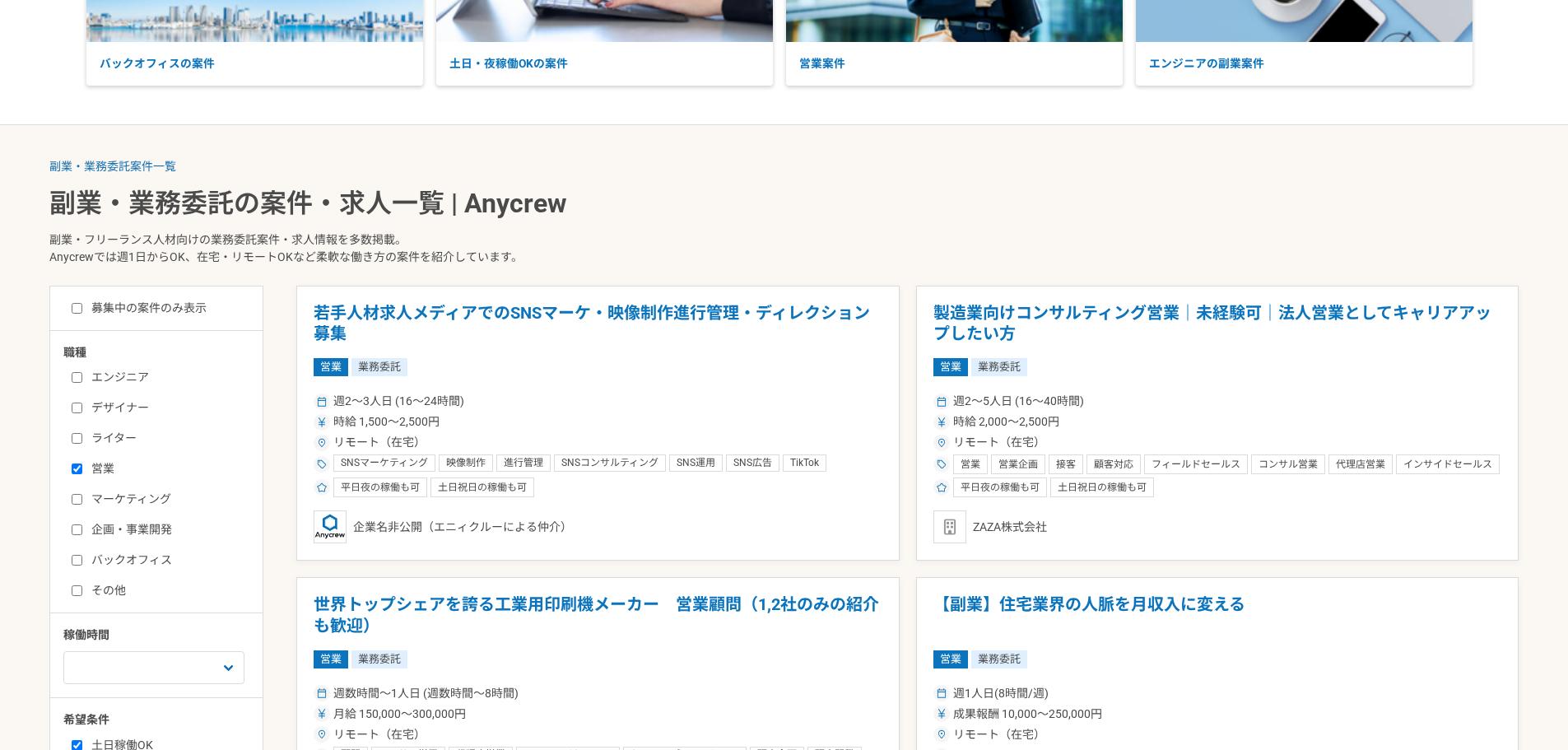
click at [97, 468] on label "営業" at bounding box center [166, 469] width 189 height 17
click at [82, 468] on input "営業" at bounding box center [77, 469] width 10 height 10
checkbox input "false"
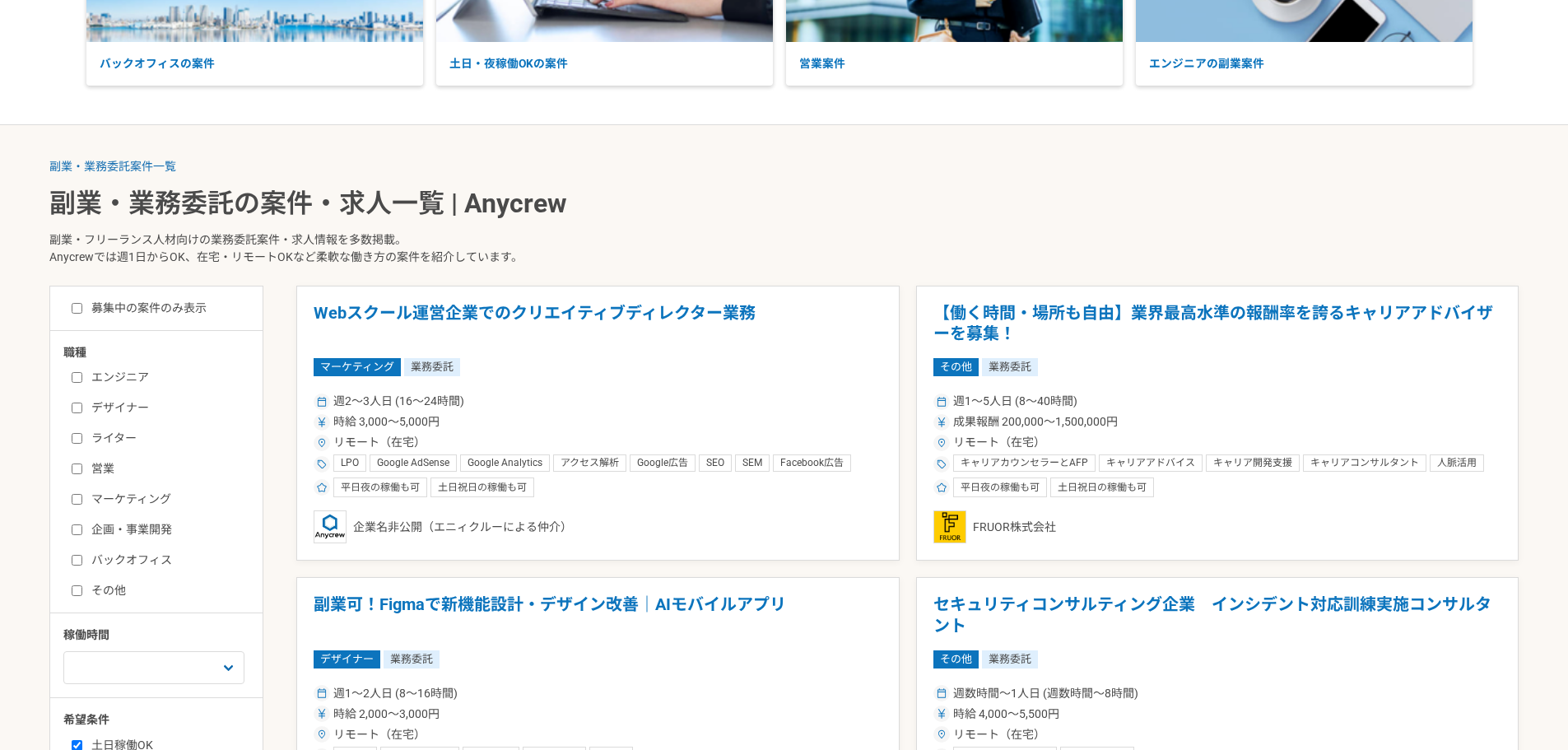
click at [102, 375] on label "エンジニア" at bounding box center [166, 377] width 189 height 17
click at [82, 375] on input "エンジニア" at bounding box center [77, 377] width 10 height 10
checkbox input "true"
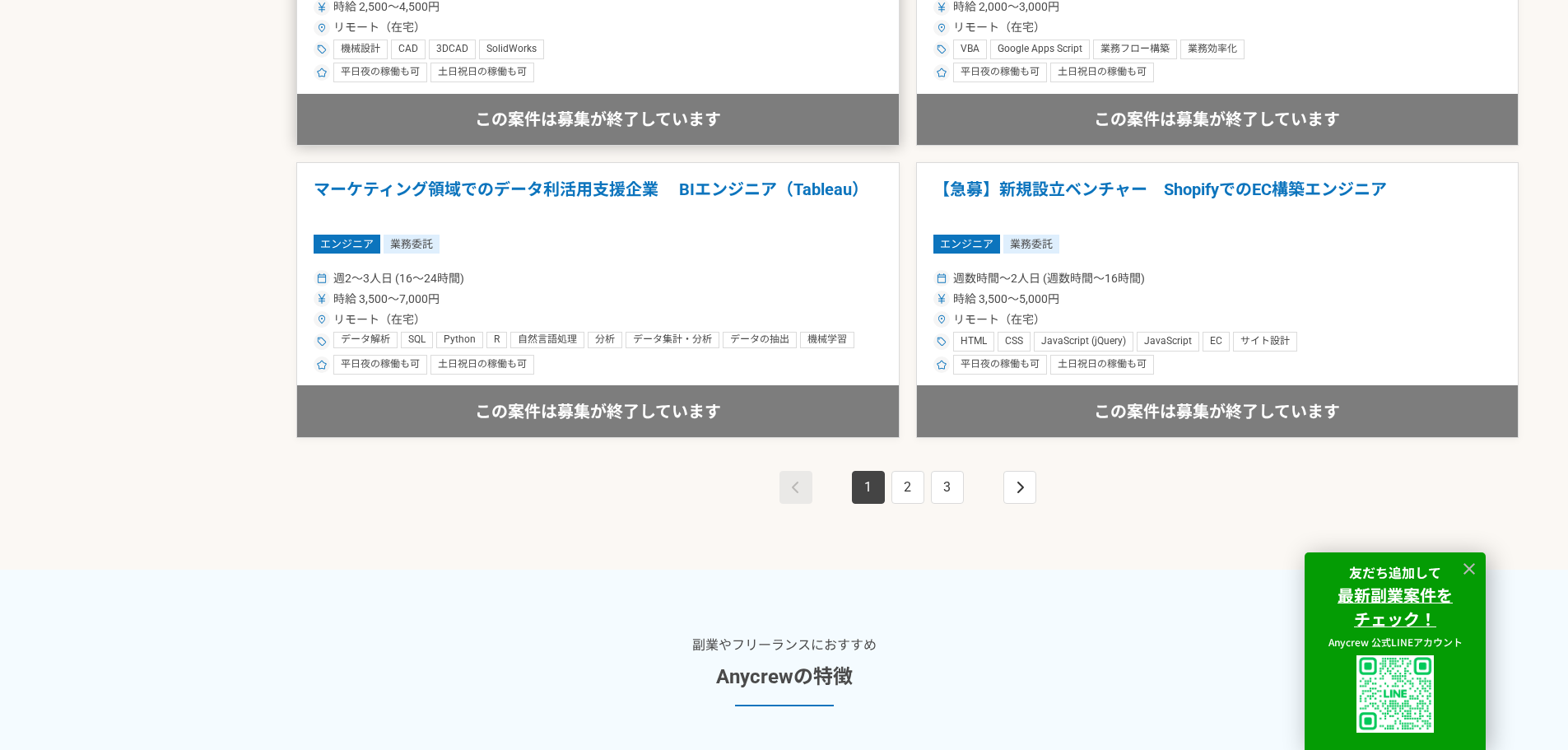
scroll to position [2997, 0]
